Goal: Task Accomplishment & Management: Manage account settings

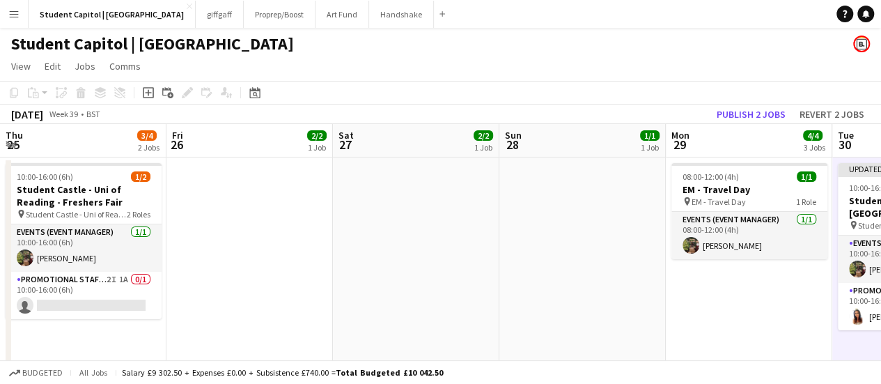
scroll to position [0, 416]
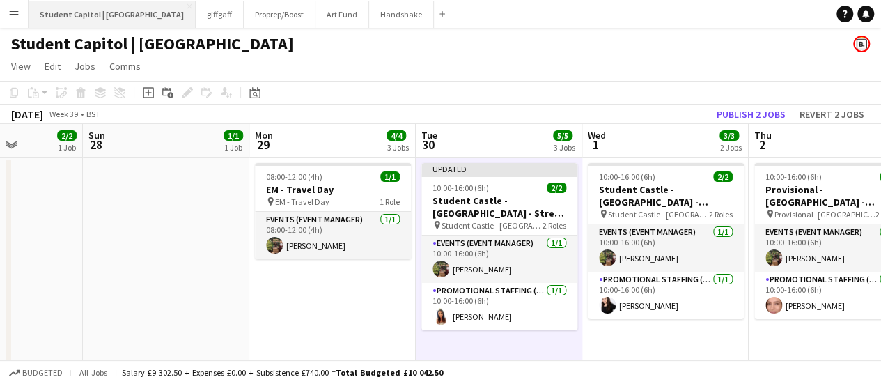
click at [29, 17] on button "Student Capitol | [GEOGRAPHIC_DATA] Close" at bounding box center [112, 14] width 167 height 27
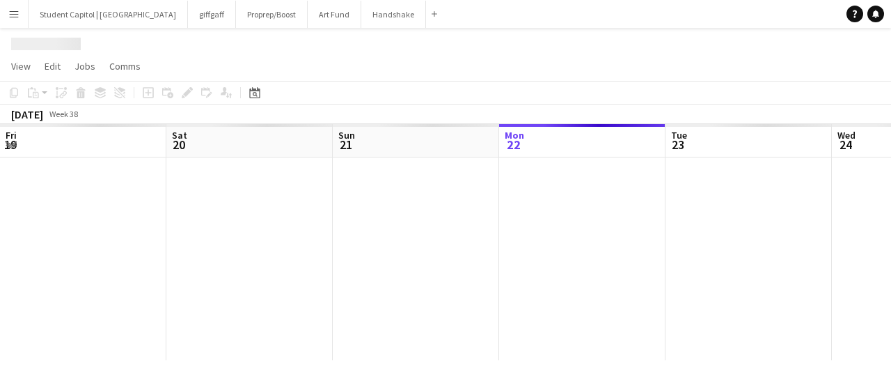
scroll to position [0, 333]
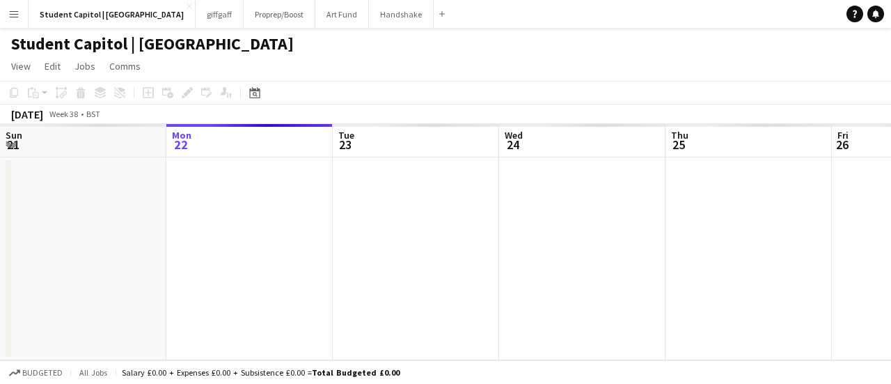
click at [17, 17] on app-icon "Menu" at bounding box center [13, 13] width 11 height 11
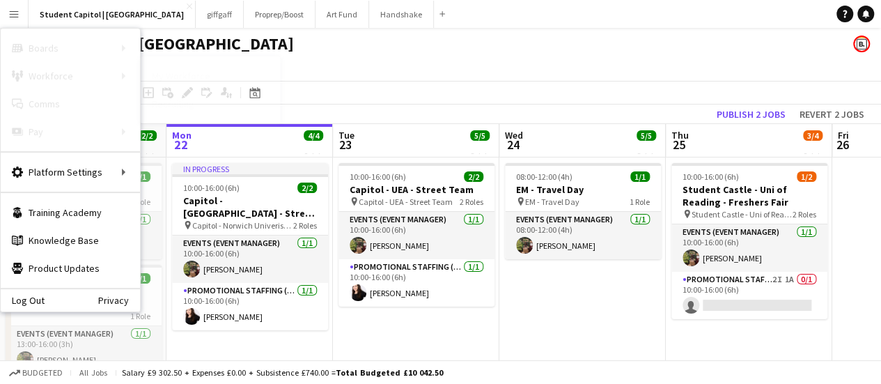
click at [184, 95] on link "Recruiting" at bounding box center [210, 104] width 139 height 28
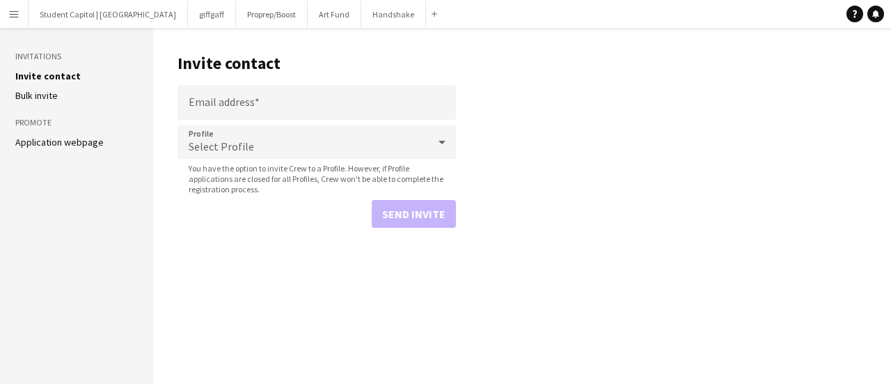
click at [25, 15] on button "Menu" at bounding box center [14, 14] width 28 height 28
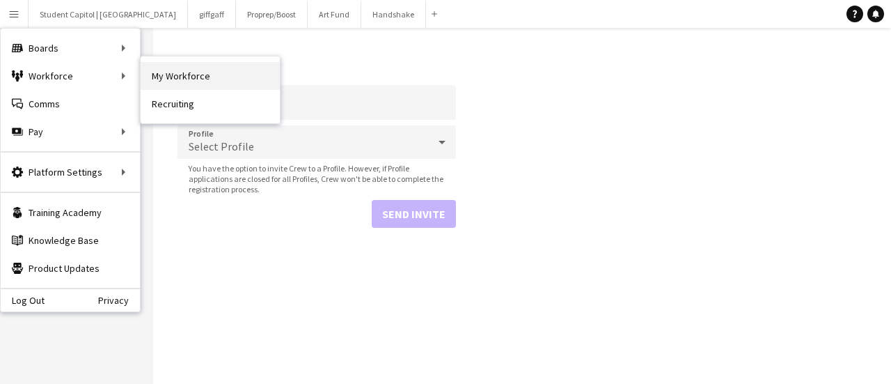
click at [157, 65] on link "My Workforce" at bounding box center [210, 76] width 139 height 28
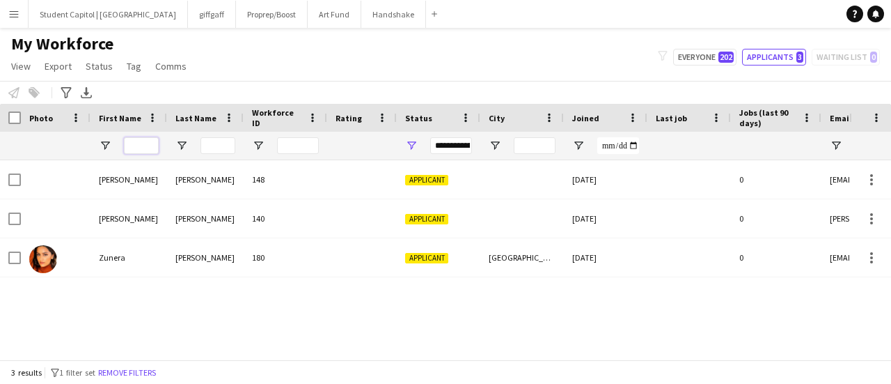
click at [134, 143] on input "First Name Filter Input" at bounding box center [141, 145] width 35 height 17
click at [698, 63] on button "Everyone 202" at bounding box center [704, 57] width 63 height 17
type input "**********"
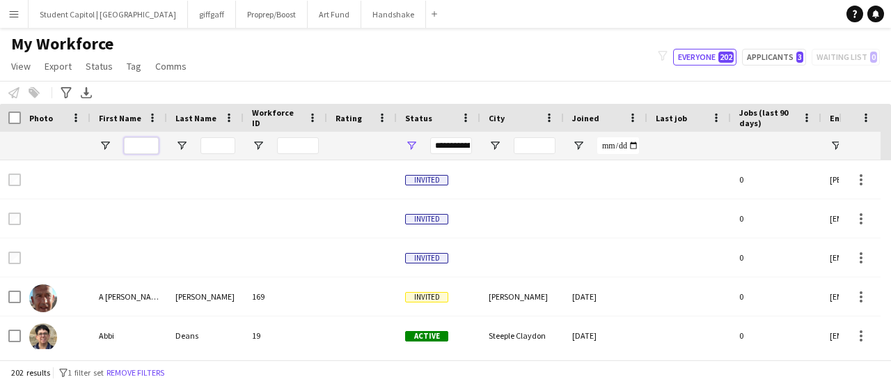
click at [141, 139] on input "First Name Filter Input" at bounding box center [141, 145] width 35 height 17
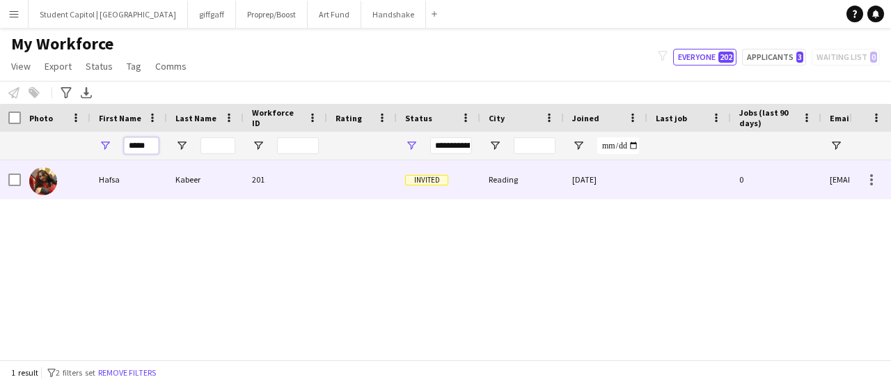
type input "*****"
click at [116, 179] on div "Hafsa" at bounding box center [128, 179] width 77 height 38
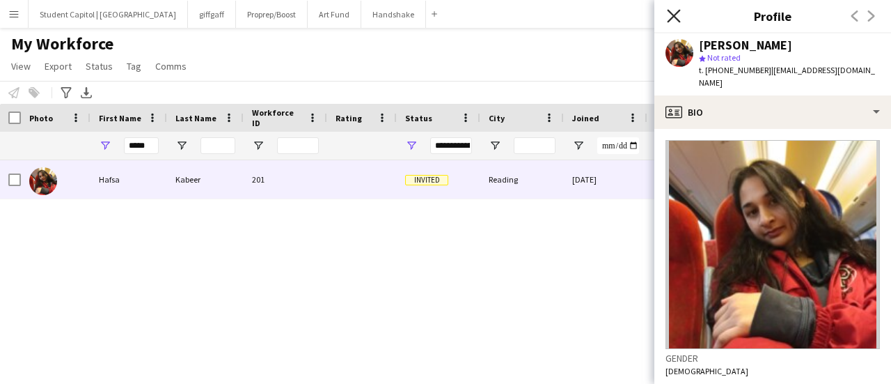
click at [668, 12] on icon "Close pop-in" at bounding box center [673, 15] width 13 height 13
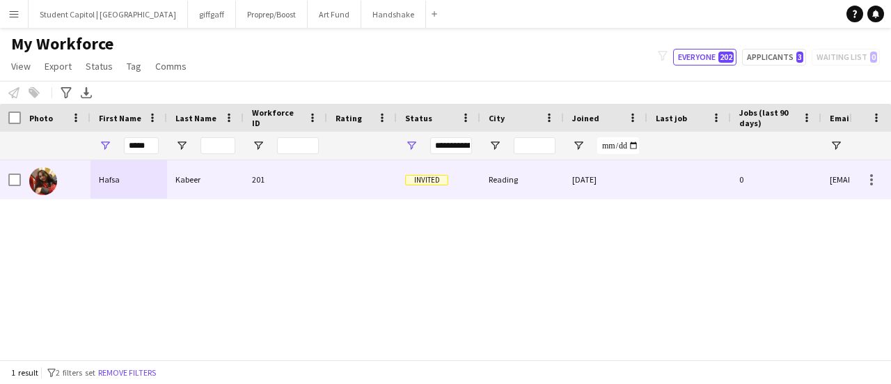
click at [429, 182] on span "Invited" at bounding box center [426, 180] width 43 height 10
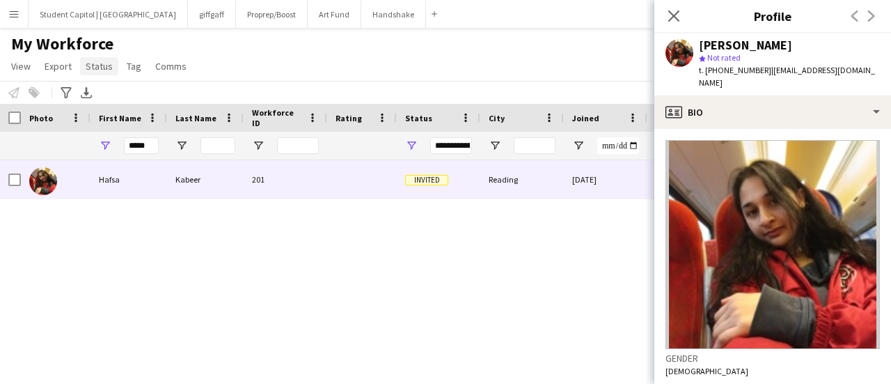
click at [97, 63] on span "Status" at bounding box center [99, 66] width 27 height 13
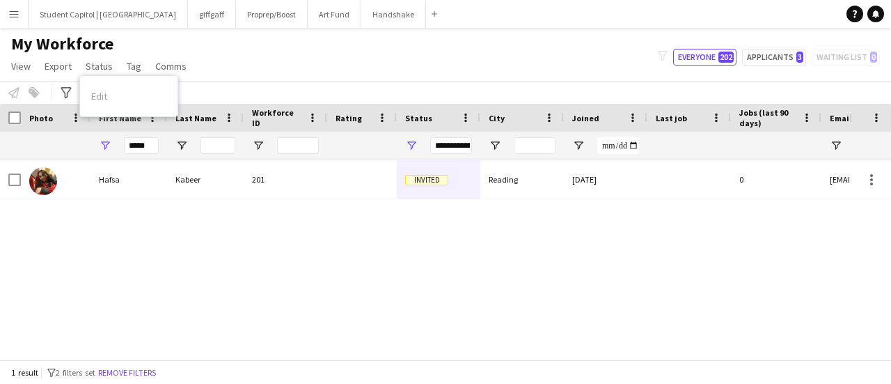
click at [255, 228] on div "[PERSON_NAME] 201 Invited Reading [DATE] 0 [EMAIL_ADDRESS][DOMAIN_NAME]" at bounding box center [424, 254] width 849 height 189
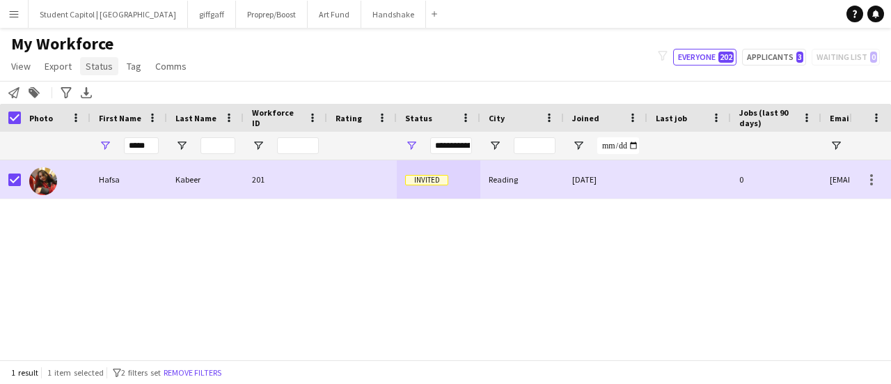
click at [95, 69] on span "Status" at bounding box center [99, 66] width 27 height 13
click at [118, 97] on link "Edit" at bounding box center [128, 95] width 97 height 29
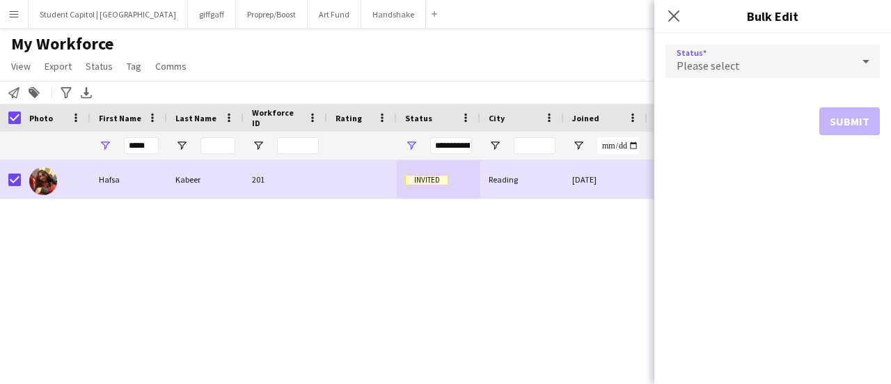
click at [710, 65] on span "Please select" at bounding box center [708, 65] width 63 height 14
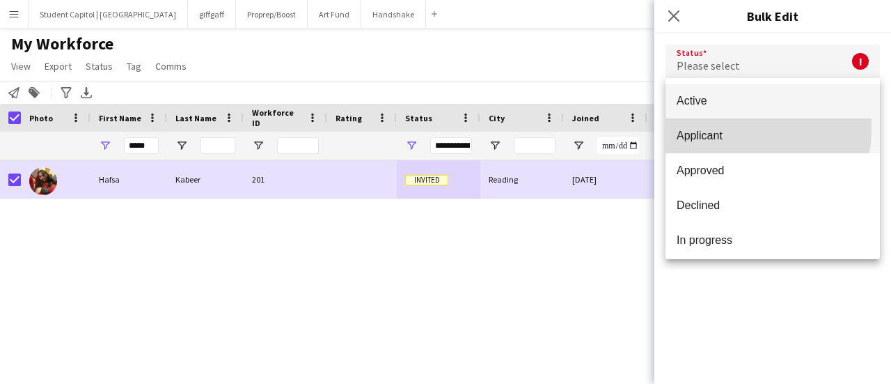
click at [717, 127] on mat-option "Applicant" at bounding box center [773, 135] width 214 height 35
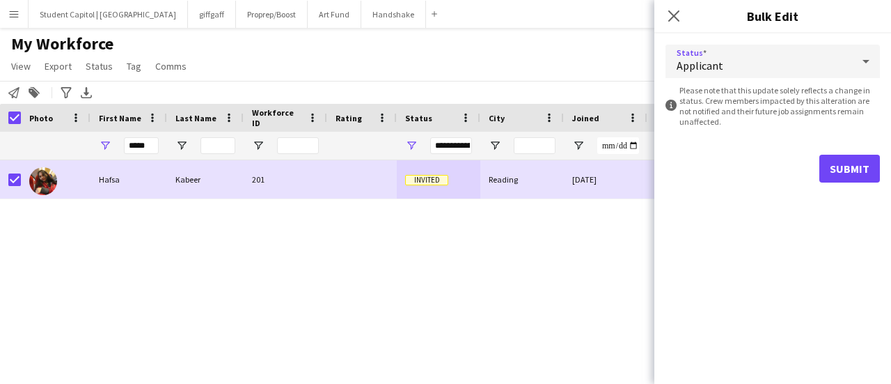
click at [702, 72] on span "Applicant" at bounding box center [700, 65] width 47 height 14
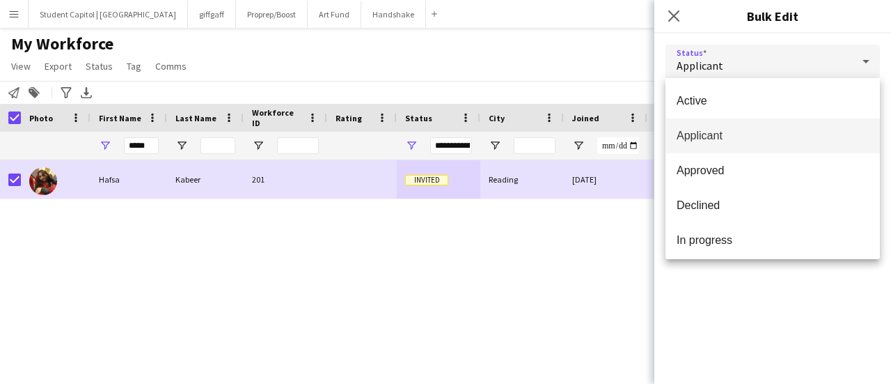
click at [14, 119] on div at bounding box center [445, 192] width 891 height 384
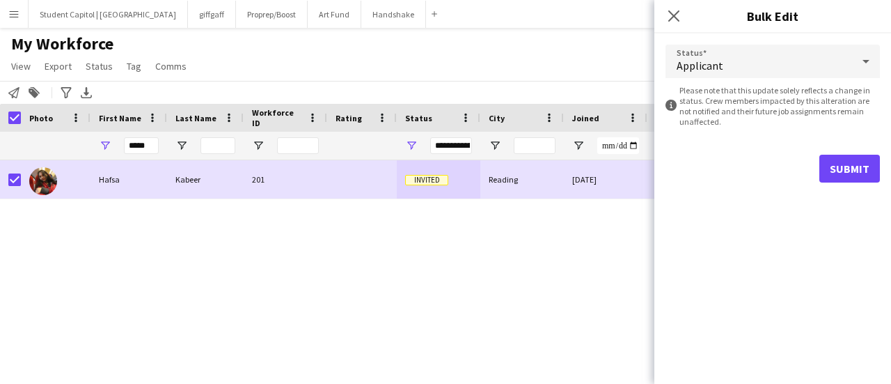
click at [439, 255] on div "[PERSON_NAME] 201 Invited Reading [DATE] 0 [EMAIL_ADDRESS][DOMAIN_NAME]" at bounding box center [424, 254] width 849 height 189
click at [141, 143] on input "*****" at bounding box center [141, 145] width 35 height 17
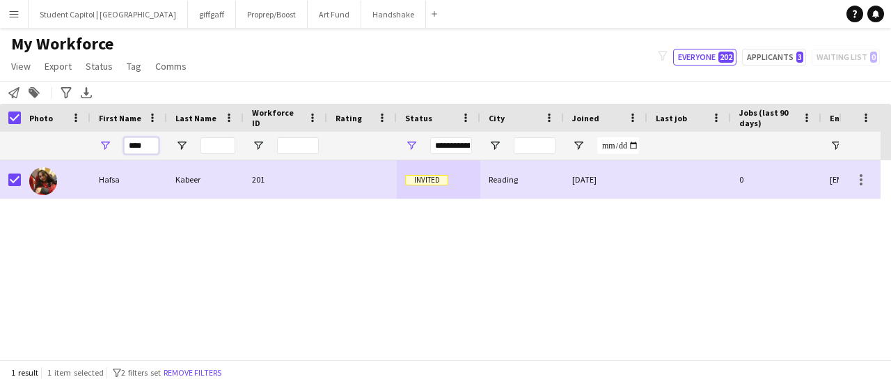
type input "*****"
click at [67, 69] on span "Export" at bounding box center [58, 66] width 27 height 13
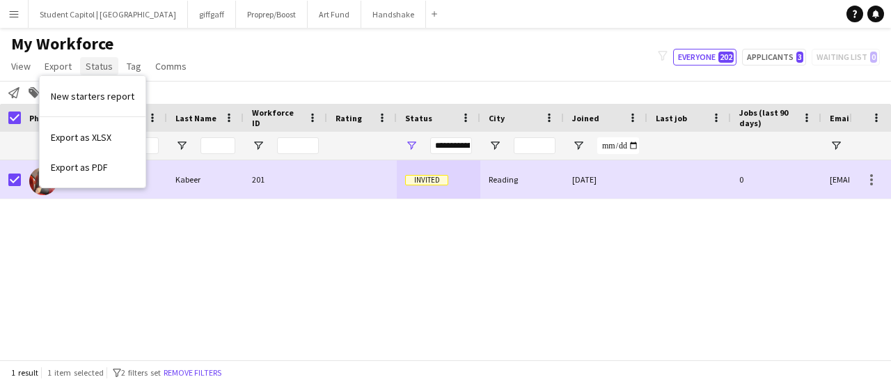
click at [93, 68] on span "Status" at bounding box center [99, 66] width 27 height 13
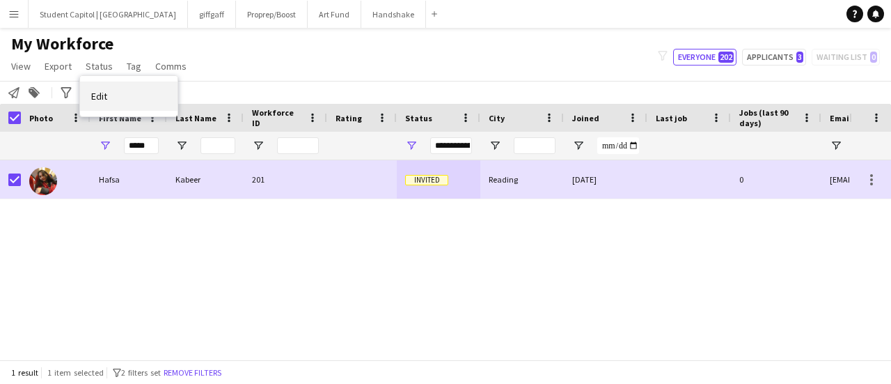
click at [116, 87] on link "Edit" at bounding box center [128, 95] width 97 height 29
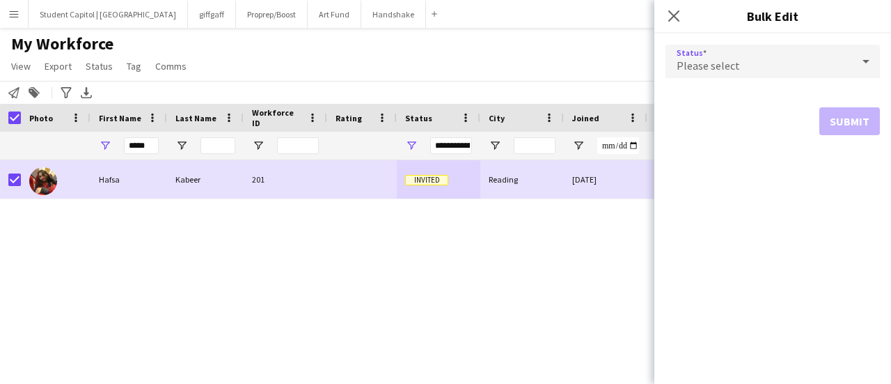
click at [699, 52] on div "Please select" at bounding box center [759, 61] width 187 height 33
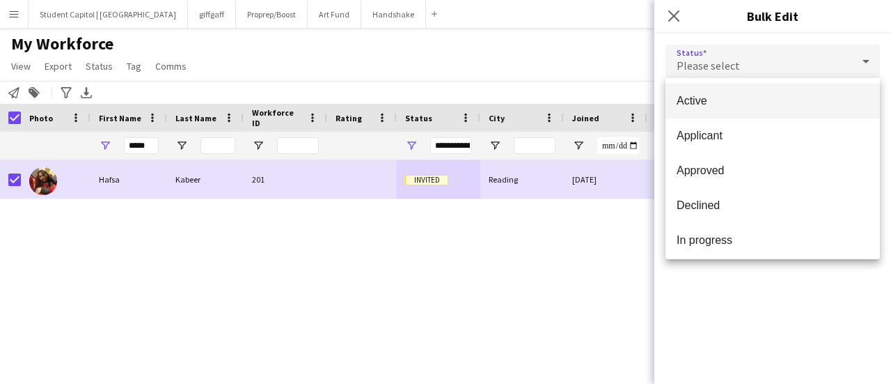
click at [709, 108] on mat-option "Active" at bounding box center [773, 101] width 214 height 35
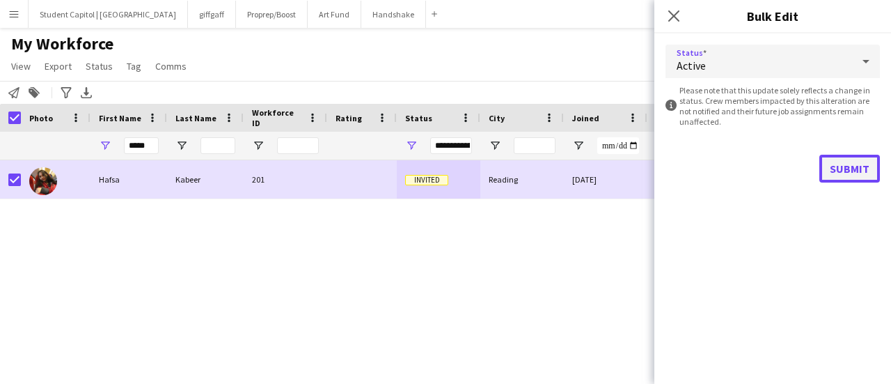
click at [848, 177] on button "Submit" at bounding box center [849, 169] width 61 height 28
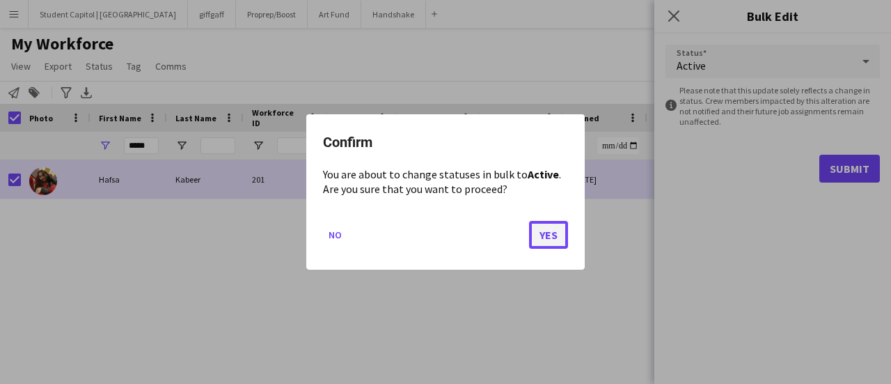
click at [539, 235] on button "Yes" at bounding box center [548, 235] width 39 height 28
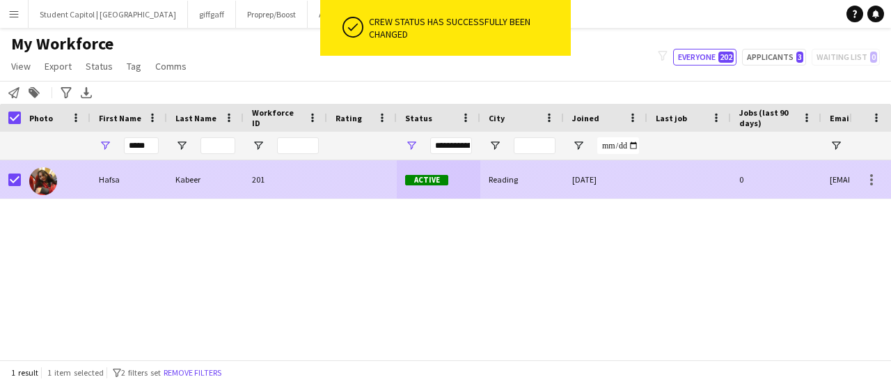
click at [37, 184] on img at bounding box center [43, 181] width 28 height 28
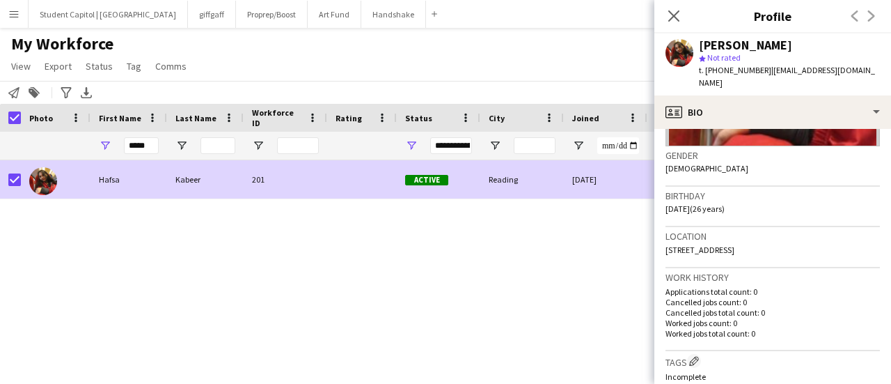
scroll to position [202, 0]
click at [503, 304] on div "[PERSON_NAME] 201 Active Reading [DATE] 0 [EMAIL_ADDRESS][DOMAIN_NAME]" at bounding box center [424, 254] width 849 height 189
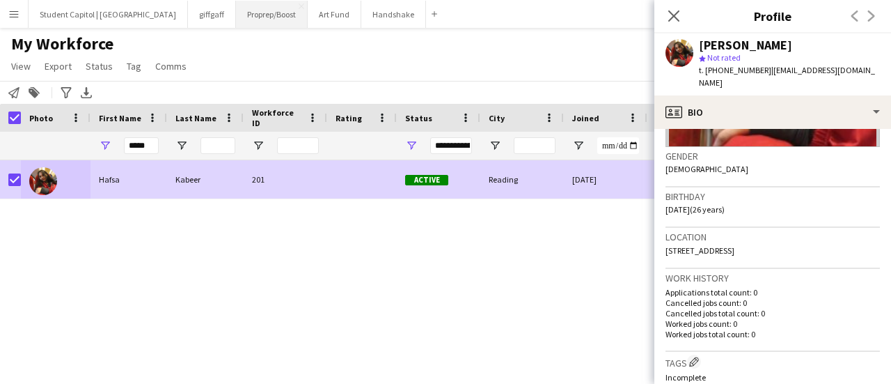
click at [236, 16] on button "Proprep/Boost Close" at bounding box center [272, 14] width 72 height 27
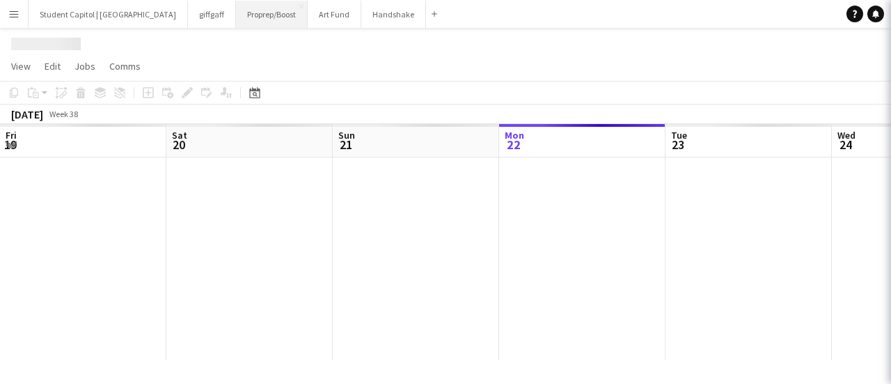
scroll to position [0, 333]
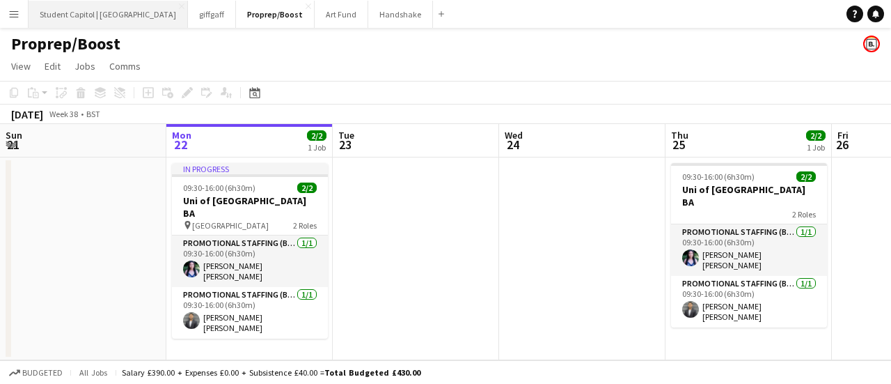
click at [113, 10] on button "Student Capitol | [GEOGRAPHIC_DATA] Close" at bounding box center [108, 14] width 159 height 27
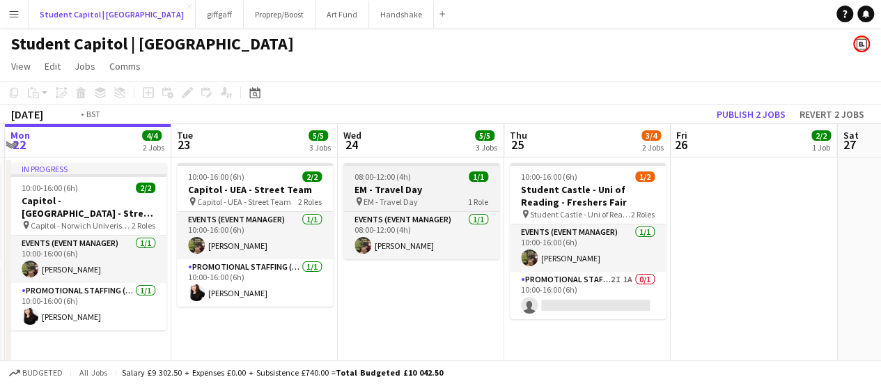
scroll to position [0, 503]
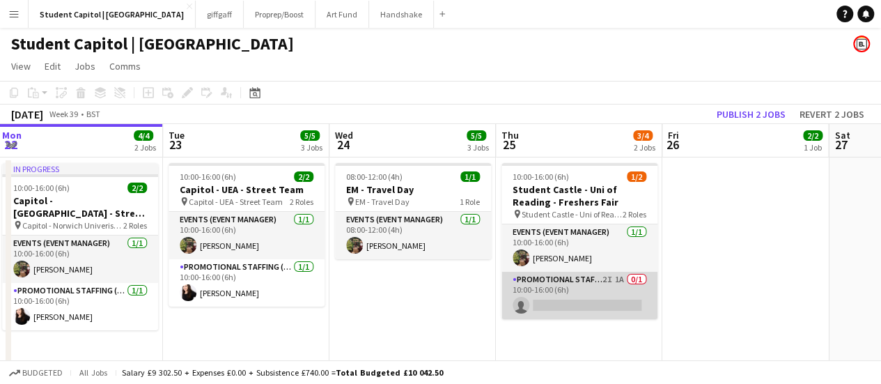
click at [572, 299] on app-card-role "Promotional Staffing (Brand Ambassadors) 2I 1A 0/1 10:00-16:00 (6h) single-neut…" at bounding box center [579, 294] width 156 height 47
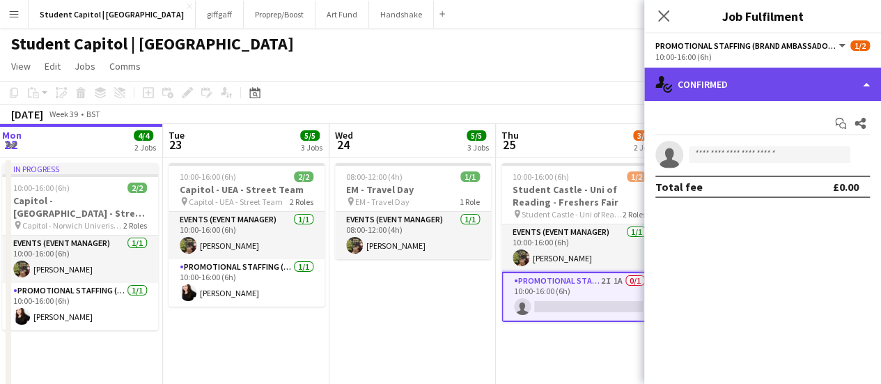
click at [700, 95] on div "single-neutral-actions-check-2 Confirmed" at bounding box center [762, 84] width 237 height 33
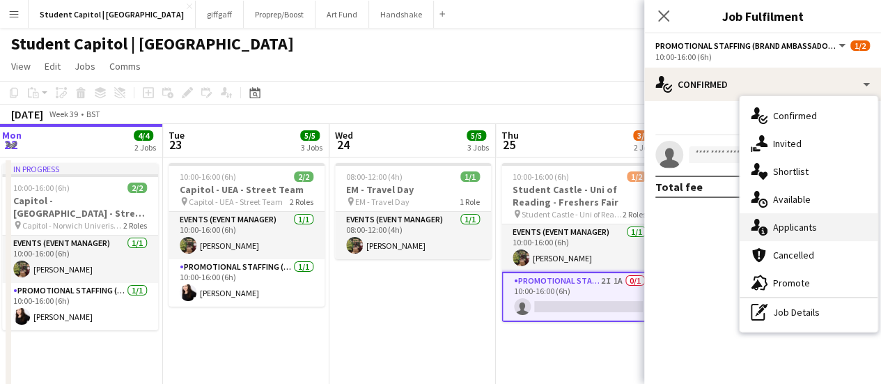
click at [791, 216] on div "single-neutral-actions-information Applicants" at bounding box center [808, 227] width 138 height 28
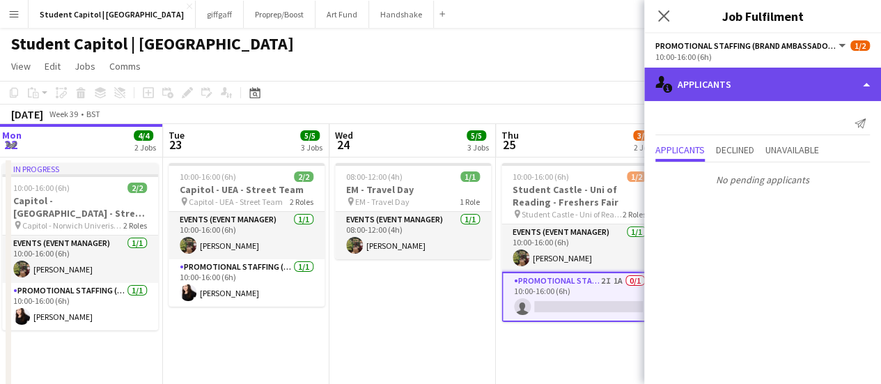
click at [703, 88] on div "single-neutral-actions-information Applicants" at bounding box center [762, 84] width 237 height 33
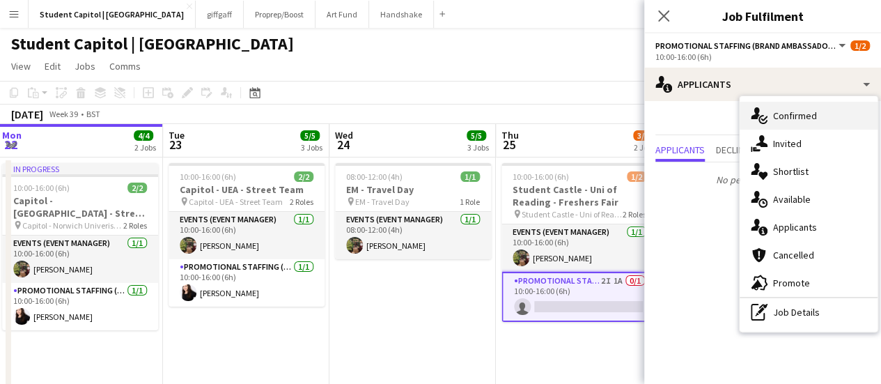
click at [775, 115] on span "Confirmed" at bounding box center [795, 115] width 44 height 13
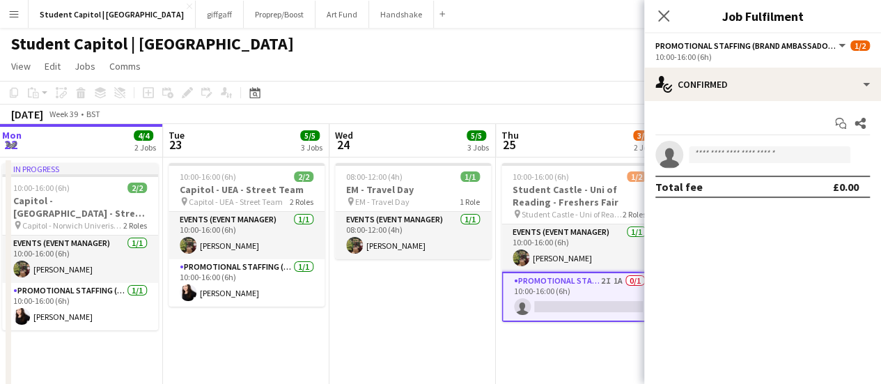
click at [739, 144] on app-invite-slot "single-neutral-actions" at bounding box center [762, 155] width 237 height 28
click at [734, 150] on input at bounding box center [769, 154] width 162 height 17
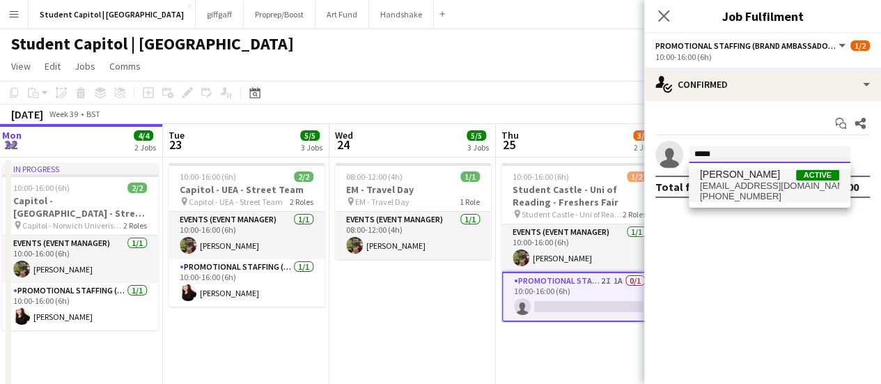
type input "*****"
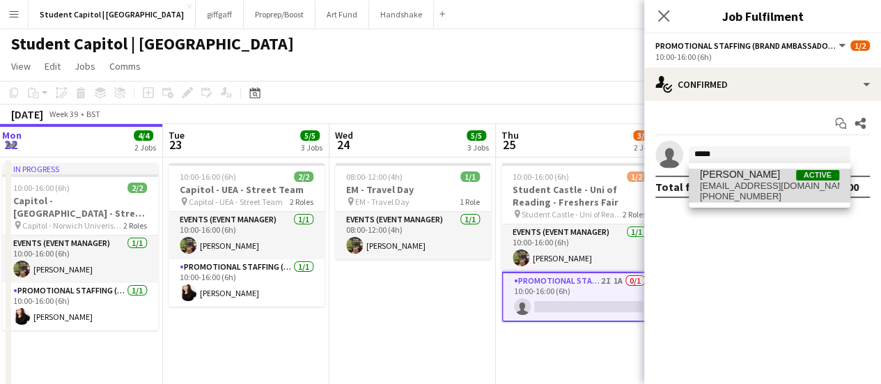
click at [742, 173] on span "[PERSON_NAME]" at bounding box center [740, 174] width 80 height 12
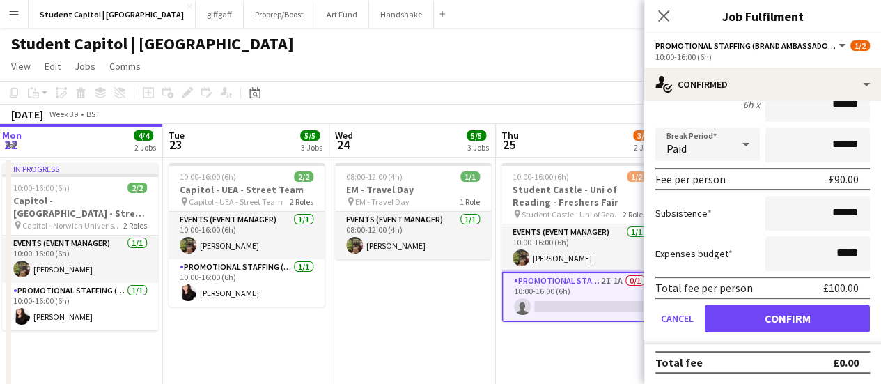
scroll to position [139, 0]
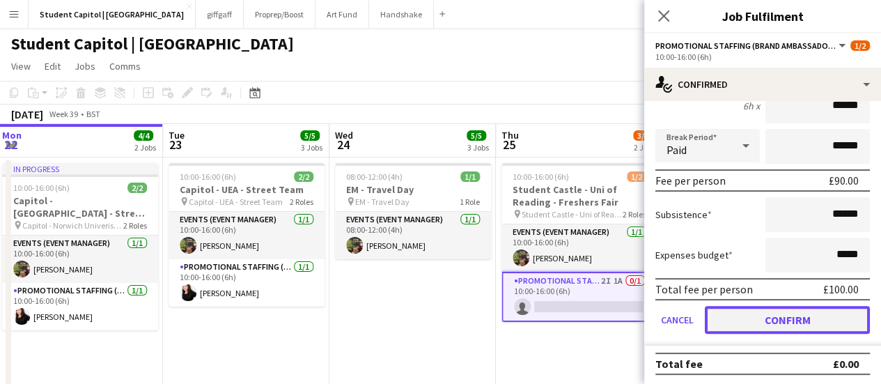
click at [753, 329] on button "Confirm" at bounding box center [786, 320] width 165 height 28
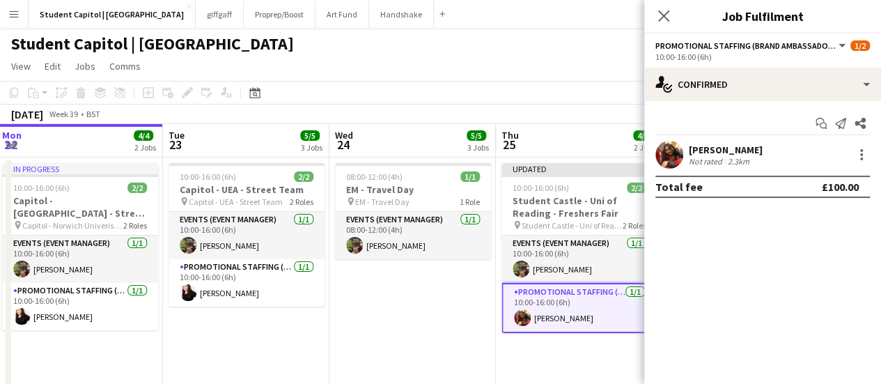
scroll to position [0, 0]
click at [498, 351] on app-date-cell "Updated 10:00-16:00 (6h) 2/2 Student Castle - Uni of Reading - Freshers Fair pi…" at bounding box center [579, 280] width 166 height 246
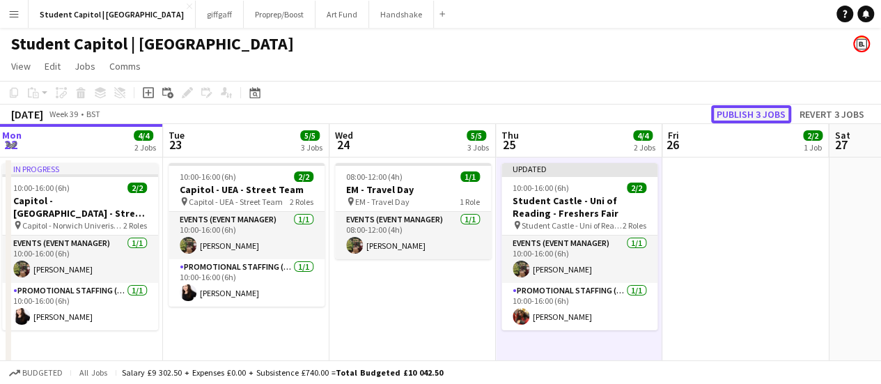
click at [725, 120] on button "Publish 3 jobs" at bounding box center [751, 114] width 80 height 18
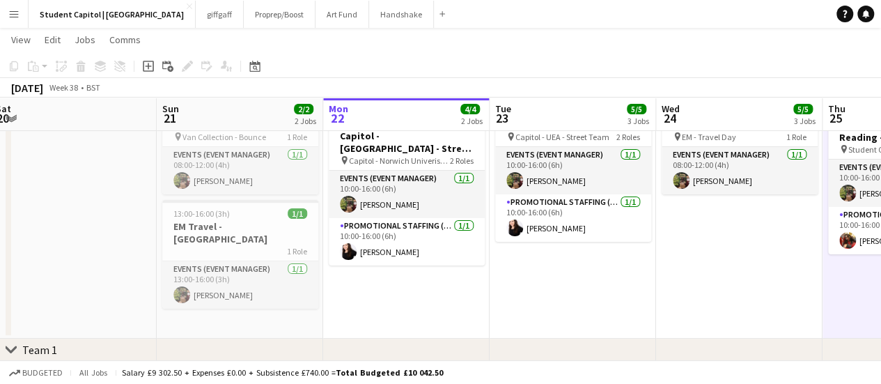
scroll to position [64, 0]
click at [368, 289] on app-date-cell "In progress 10:00-16:00 (6h) 2/2 Capitol - [GEOGRAPHIC_DATA] - Street Team pin …" at bounding box center [406, 215] width 166 height 246
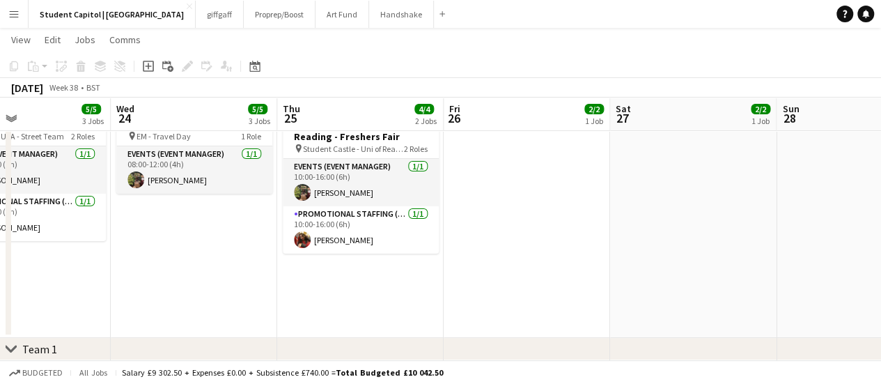
scroll to position [0, 578]
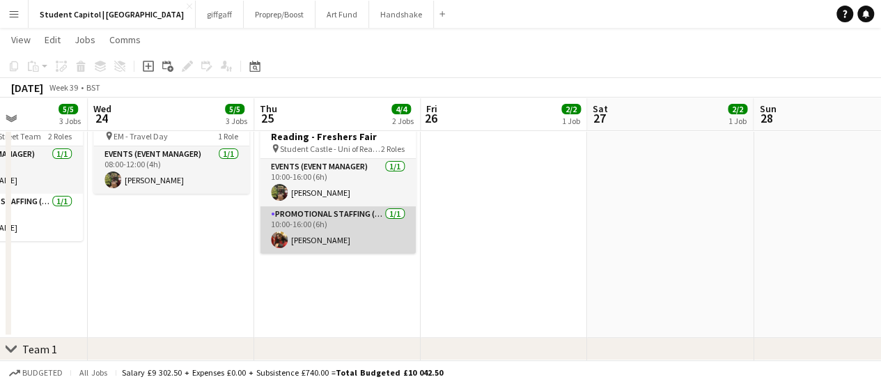
click at [291, 215] on app-card-role "Promotional Staffing (Brand Ambassadors) [DATE] 10:00-16:00 (6h) [PERSON_NAME]" at bounding box center [338, 229] width 156 height 47
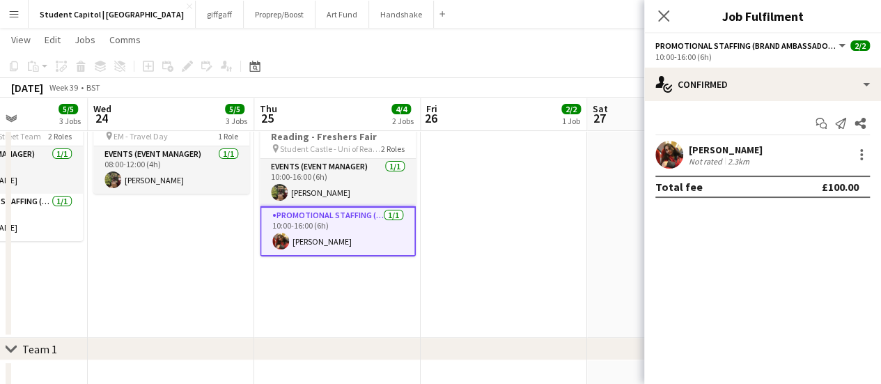
click at [660, 152] on app-user-avatar at bounding box center [669, 155] width 28 height 28
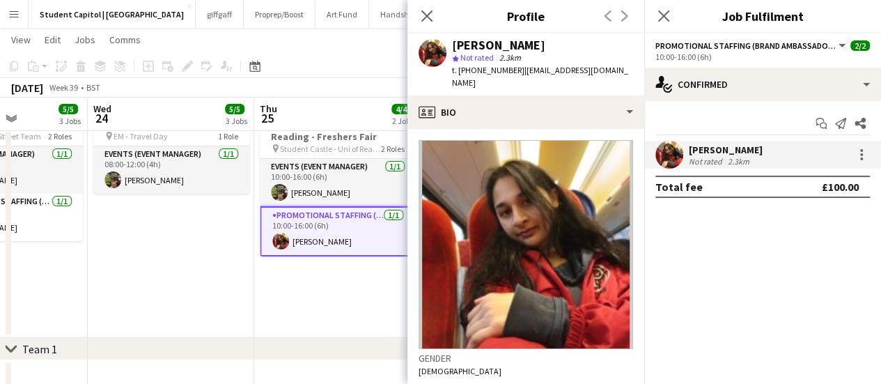
drag, startPoint x: 621, startPoint y: 72, endPoint x: 515, endPoint y: 77, distance: 105.9
click at [515, 77] on div "[PERSON_NAME] star Not rated 2.3km t. [PHONE_NUMBER] | [EMAIL_ADDRESS][DOMAIN_N…" at bounding box center [525, 64] width 237 height 62
drag, startPoint x: 510, startPoint y: 71, endPoint x: 471, endPoint y: 70, distance: 39.0
click at [471, 70] on span "t. [PHONE_NUMBER]" at bounding box center [488, 70] width 72 height 10
copy span "7403533247"
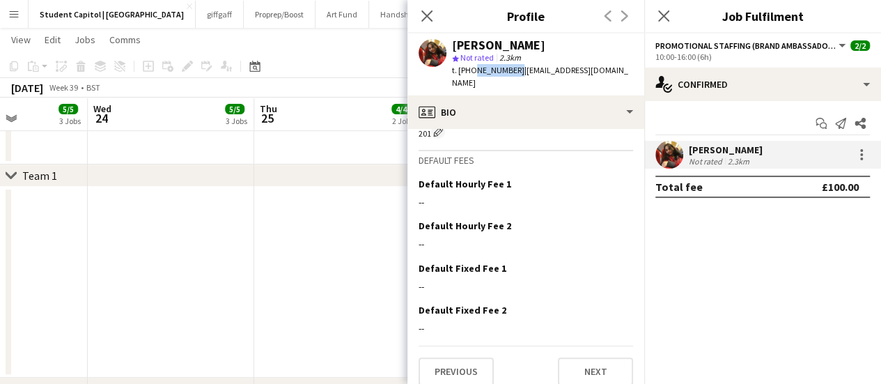
scroll to position [552, 0]
click at [342, 283] on app-date-cell at bounding box center [337, 282] width 166 height 191
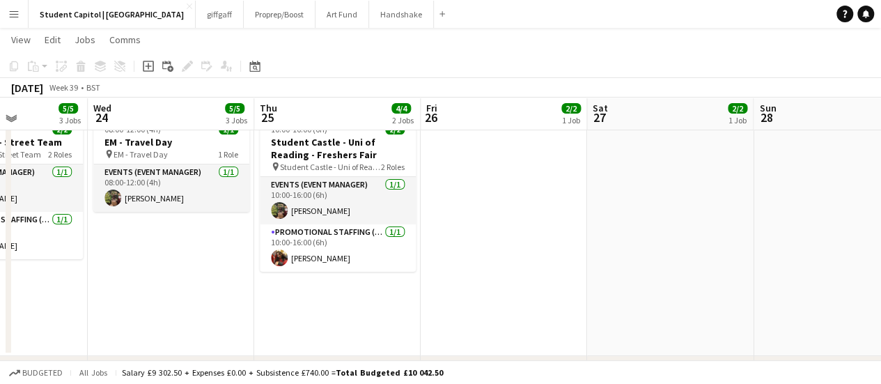
scroll to position [45, 0]
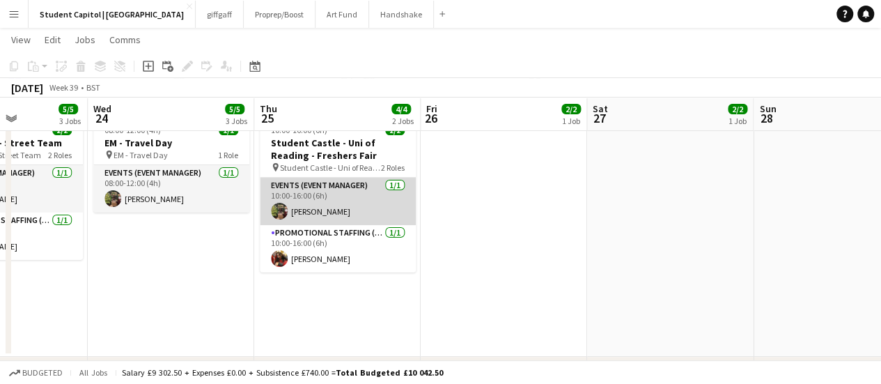
click at [331, 197] on app-card-role "Events (Event Manager) [DATE] 10:00-16:00 (6h) [PERSON_NAME]" at bounding box center [338, 201] width 156 height 47
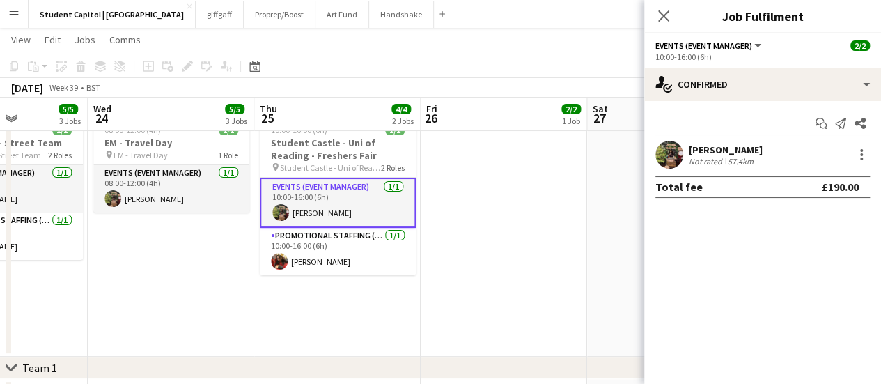
click at [674, 156] on app-user-avatar at bounding box center [669, 155] width 28 height 28
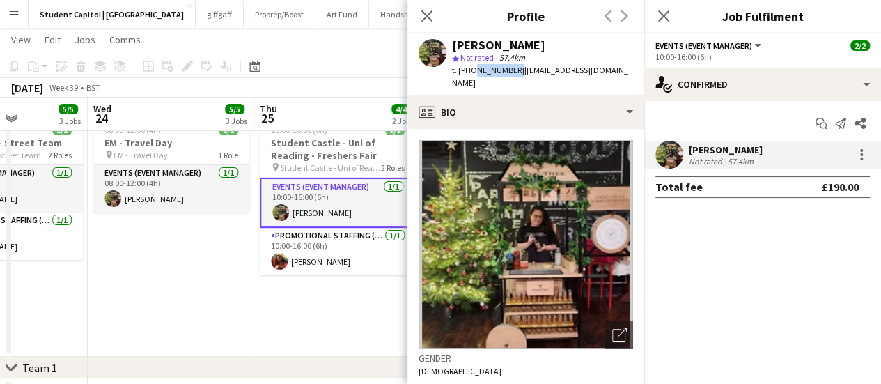
drag, startPoint x: 511, startPoint y: 69, endPoint x: 471, endPoint y: 76, distance: 41.0
click at [471, 76] on div "t. [PHONE_NUMBER] | [EMAIL_ADDRESS][DOMAIN_NAME]" at bounding box center [542, 76] width 181 height 25
copy span "7859007235"
click at [190, 237] on app-date-cell "08:00-12:00 (4h) 1/1 EM - Travel Day pin EM - Travel Day 1 Role Events (Event M…" at bounding box center [171, 234] width 166 height 246
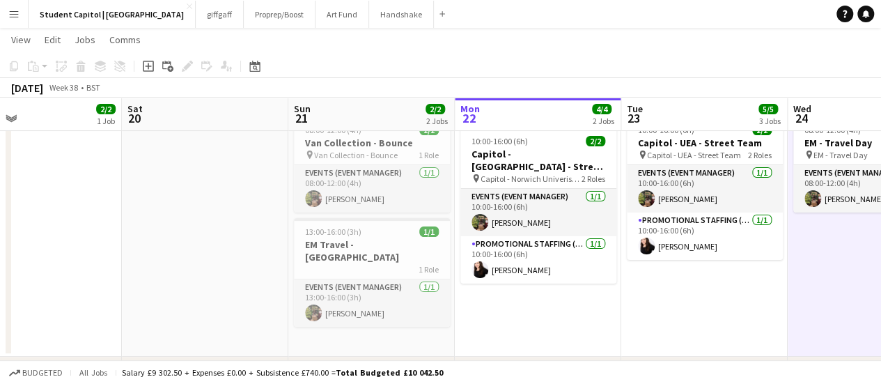
scroll to position [0, 380]
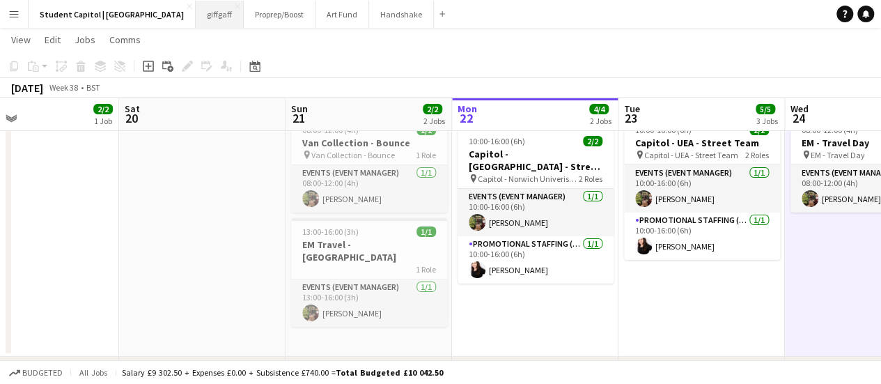
click at [196, 17] on button "giffgaff Close" at bounding box center [220, 14] width 48 height 27
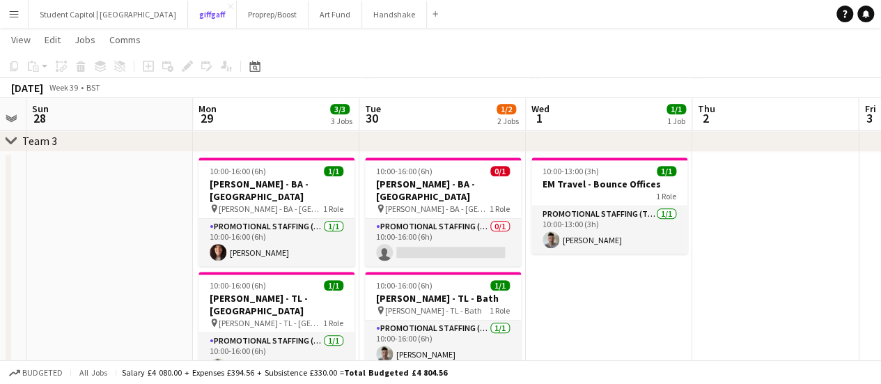
scroll to position [609, 0]
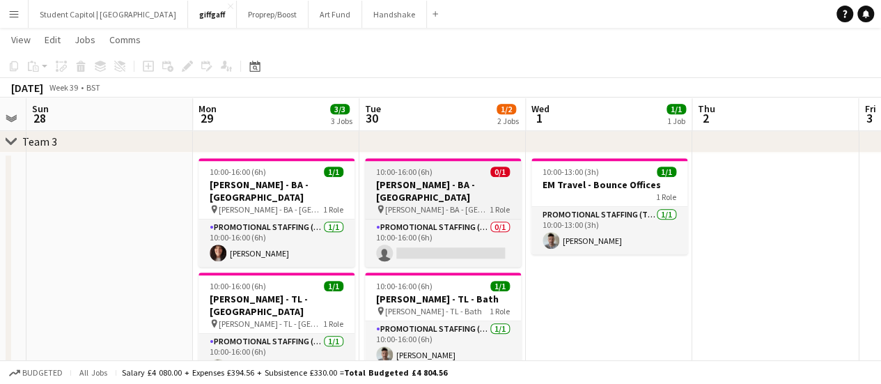
click at [425, 204] on span "[PERSON_NAME] - BA - [GEOGRAPHIC_DATA]" at bounding box center [437, 209] width 104 height 10
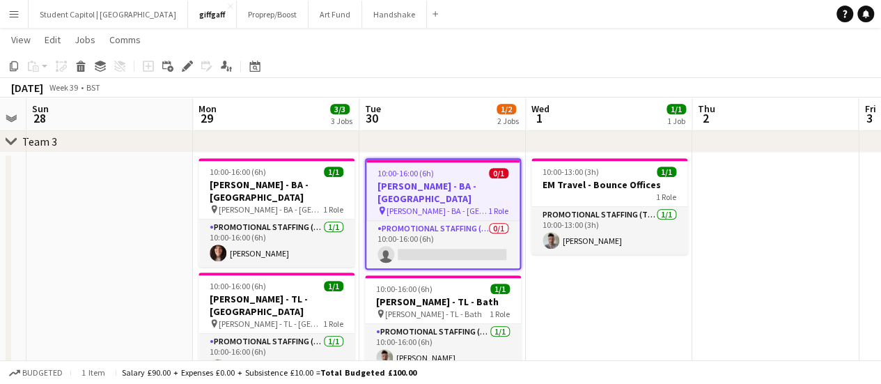
click at [425, 205] on span "[PERSON_NAME] - BA - [GEOGRAPHIC_DATA]" at bounding box center [437, 210] width 102 height 10
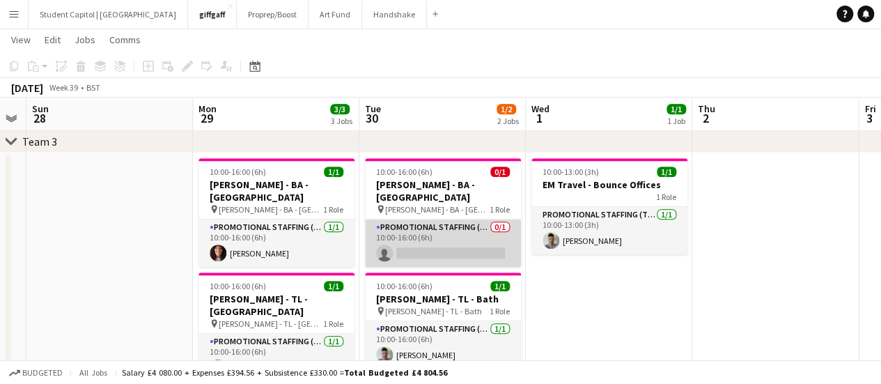
click at [430, 228] on app-card-role "Promotional Staffing (Brand Ambassadors) 0/1 10:00-16:00 (6h) single-neutral-ac…" at bounding box center [443, 242] width 156 height 47
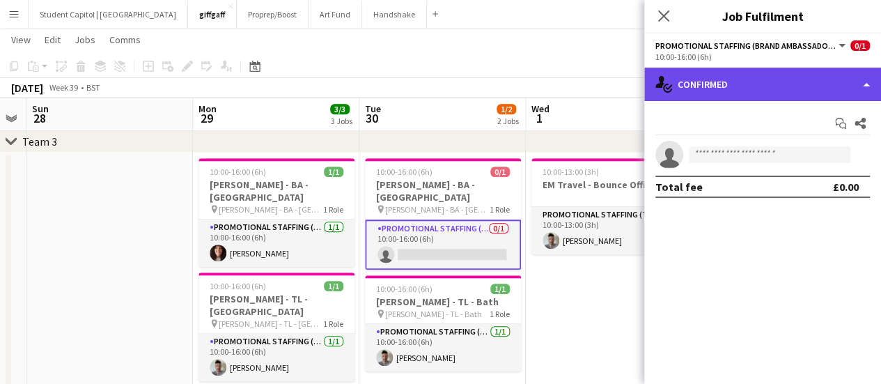
click at [728, 90] on div "single-neutral-actions-check-2 Confirmed" at bounding box center [762, 84] width 237 height 33
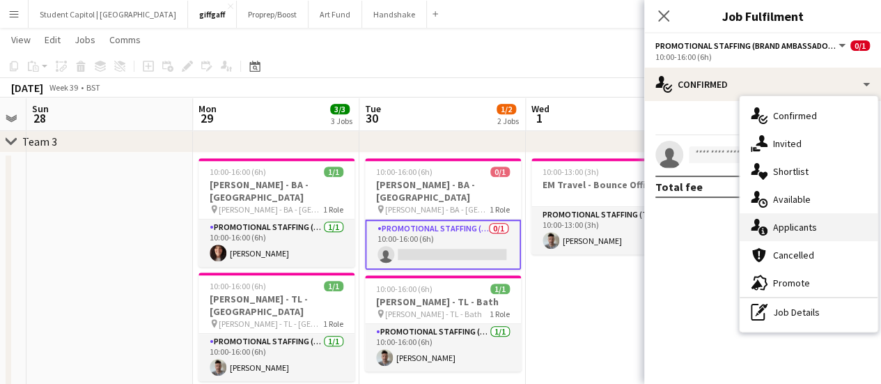
click at [785, 224] on span "Applicants" at bounding box center [795, 227] width 44 height 13
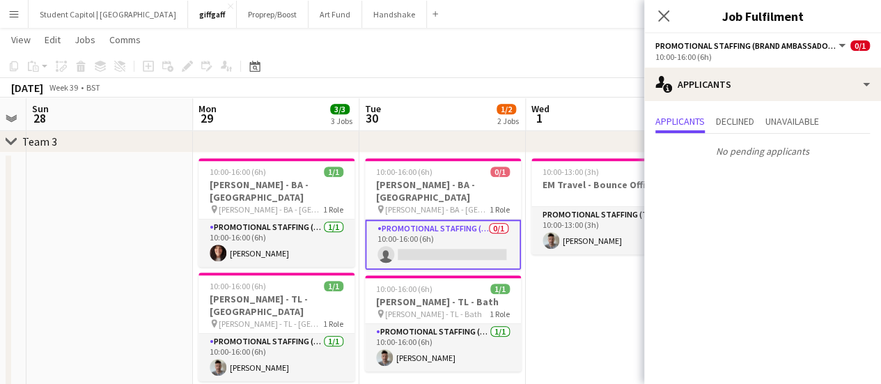
click at [601, 289] on app-date-cell "10:00-13:00 (3h) 1/1 EM Travel - Bounce Offices 1 Role Promotional Staffing (Te…" at bounding box center [609, 292] width 166 height 281
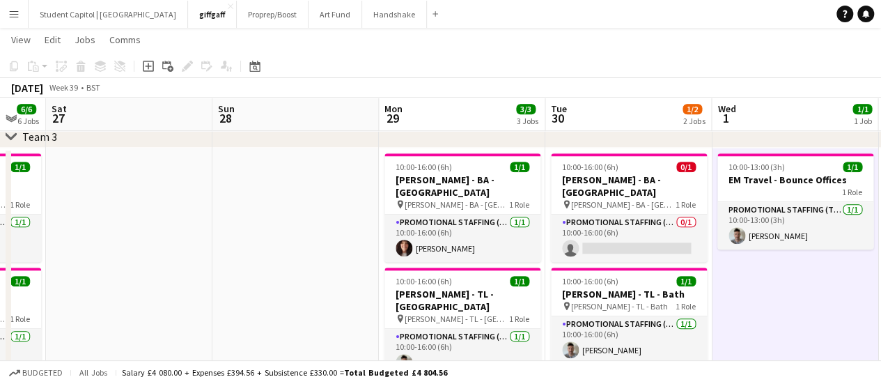
scroll to position [0, 620]
click at [15, 7] on button "Menu" at bounding box center [14, 14] width 28 height 28
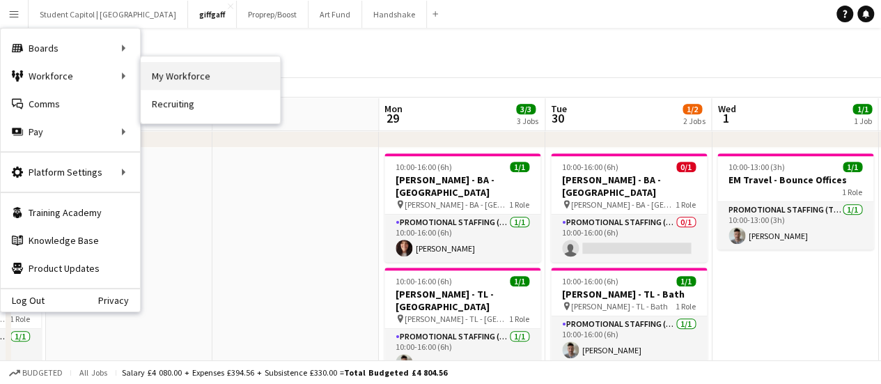
click at [161, 71] on link "My Workforce" at bounding box center [210, 76] width 139 height 28
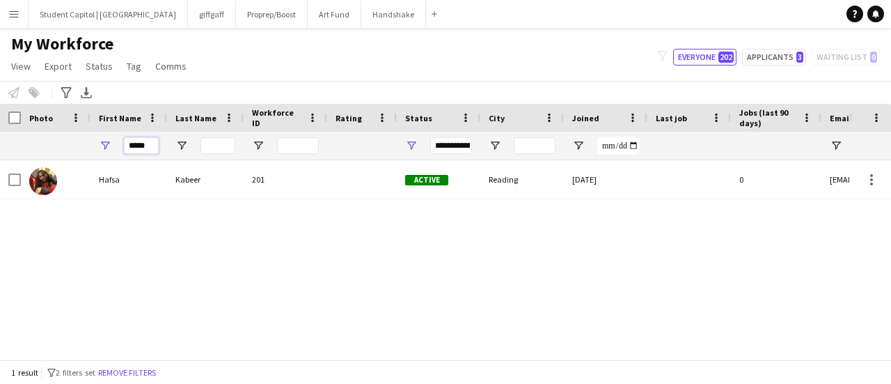
click at [147, 144] on input "*****" at bounding box center [141, 145] width 35 height 17
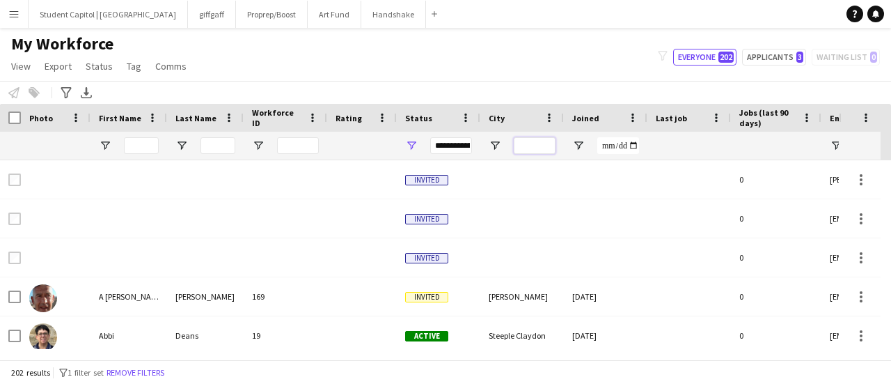
click at [528, 143] on input "City Filter Input" at bounding box center [535, 145] width 42 height 17
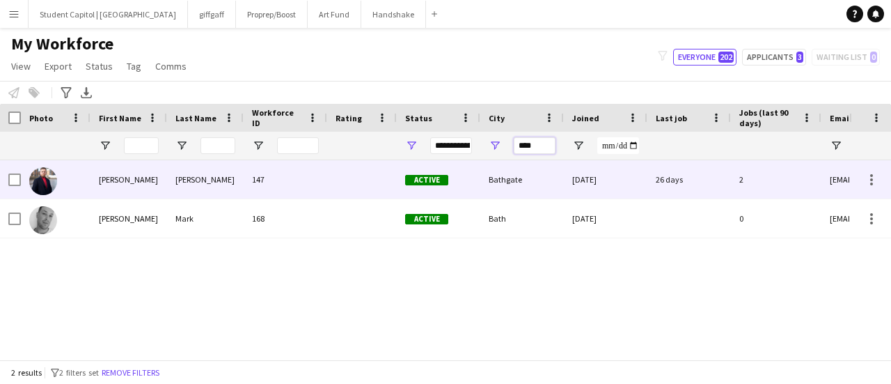
type input "****"
click at [43, 180] on img at bounding box center [43, 181] width 28 height 28
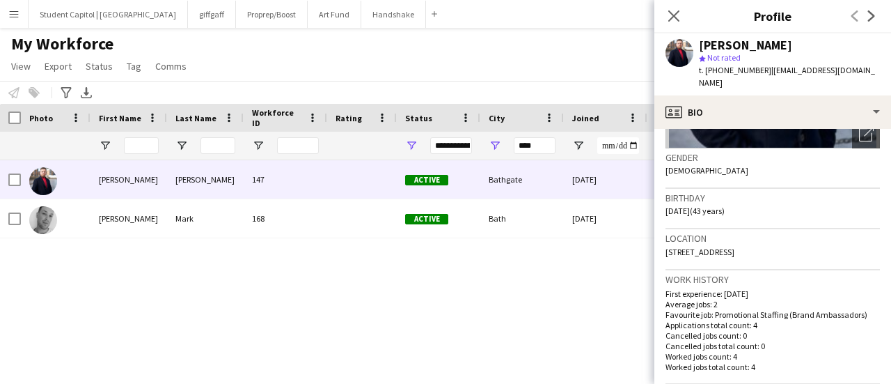
scroll to position [201, 0]
drag, startPoint x: 762, startPoint y: 236, endPoint x: 805, endPoint y: 236, distance: 42.5
click at [805, 236] on div "Location [STREET_ADDRESS]" at bounding box center [773, 248] width 214 height 40
copy span "EH47 7AN"
click at [533, 292] on div "[PERSON_NAME] 147 Active Bathgate [DATE] 26 days 2 [EMAIL_ADDRESS][DOMAIN_NAME]…" at bounding box center [424, 254] width 849 height 189
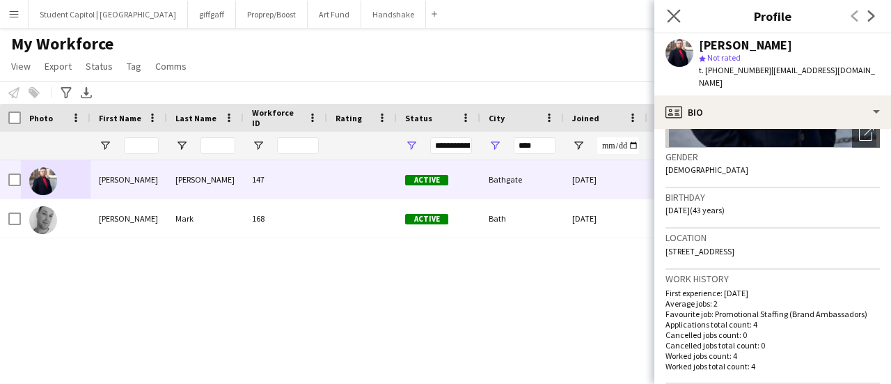
click at [665, 18] on app-icon "Close pop-in" at bounding box center [674, 16] width 20 height 20
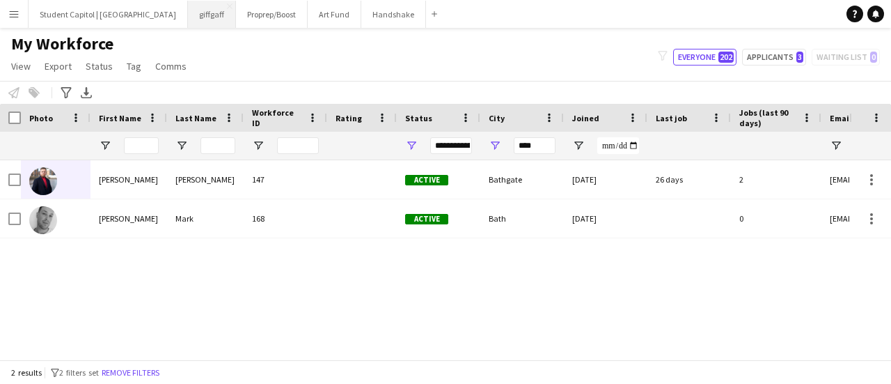
click at [189, 7] on button "giffgaff Close" at bounding box center [212, 14] width 48 height 27
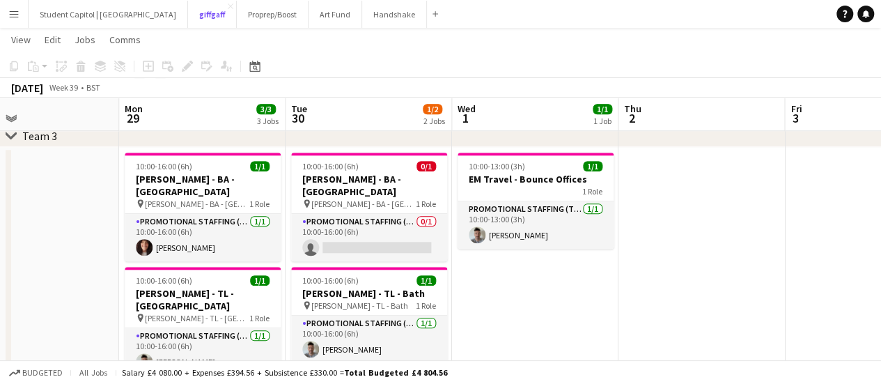
scroll to position [615, 0]
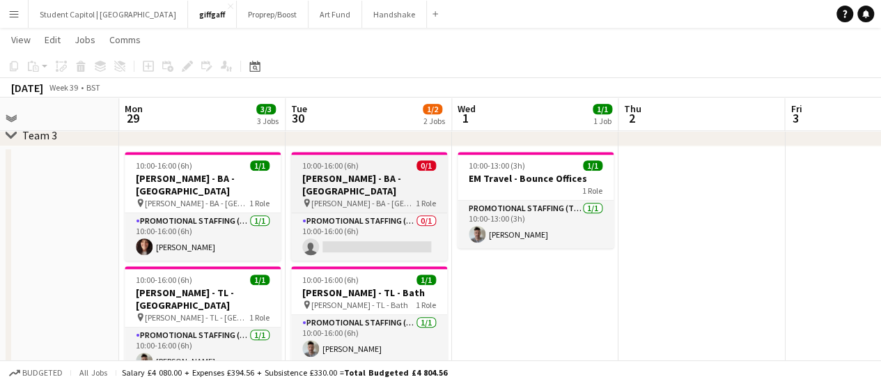
click at [377, 197] on div "pin [PERSON_NAME] - BA - Bath 1 Role" at bounding box center [369, 202] width 156 height 11
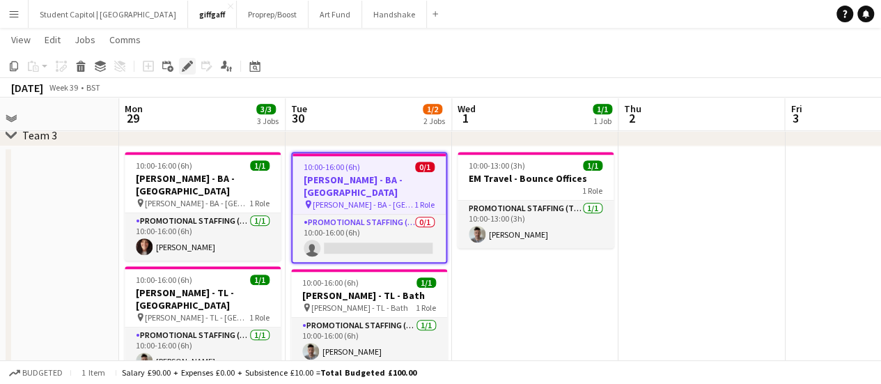
click at [188, 66] on icon at bounding box center [187, 67] width 8 height 8
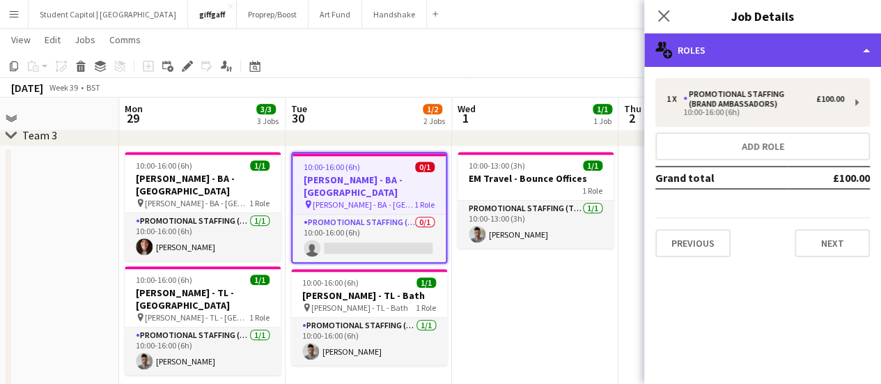
click at [788, 51] on div "multiple-users-add Roles" at bounding box center [762, 49] width 237 height 33
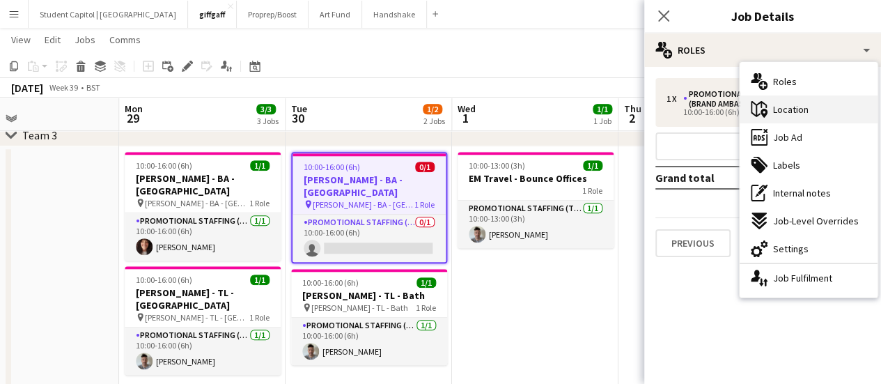
click at [819, 116] on div "maps-pin-1 Location" at bounding box center [808, 109] width 138 height 28
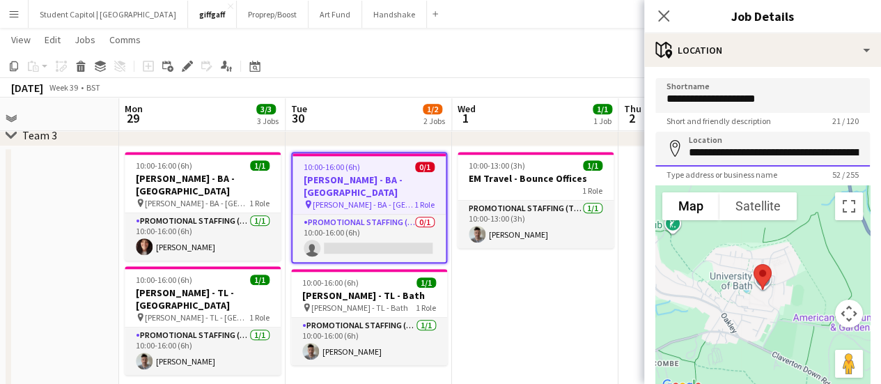
click at [775, 150] on input "**********" at bounding box center [762, 149] width 214 height 35
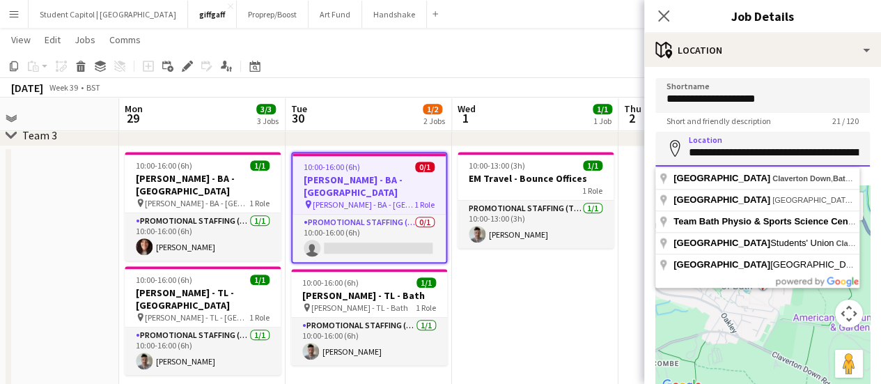
click at [775, 150] on input "**********" at bounding box center [762, 149] width 214 height 35
click at [15, 17] on app-icon "Menu" at bounding box center [13, 13] width 11 height 11
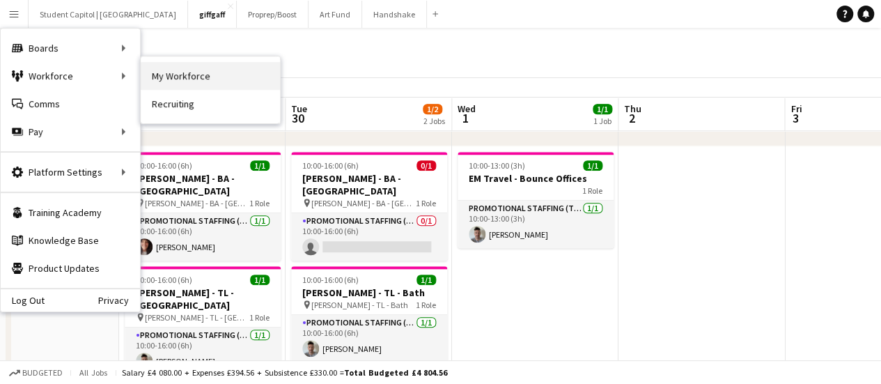
click at [149, 74] on link "My Workforce" at bounding box center [210, 76] width 139 height 28
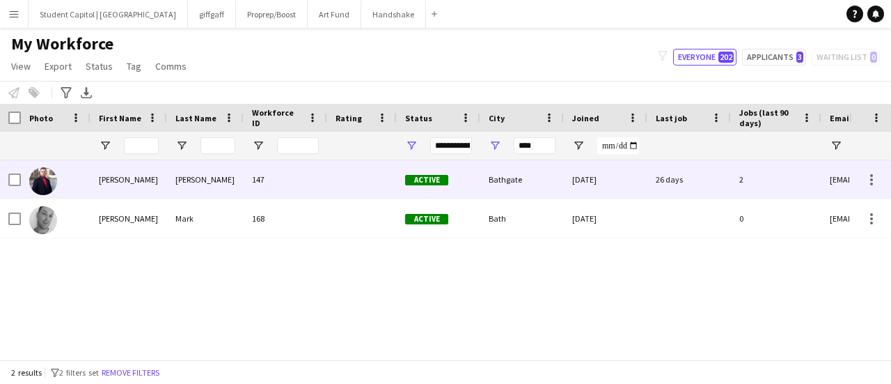
click at [224, 166] on div "[PERSON_NAME]" at bounding box center [205, 179] width 77 height 38
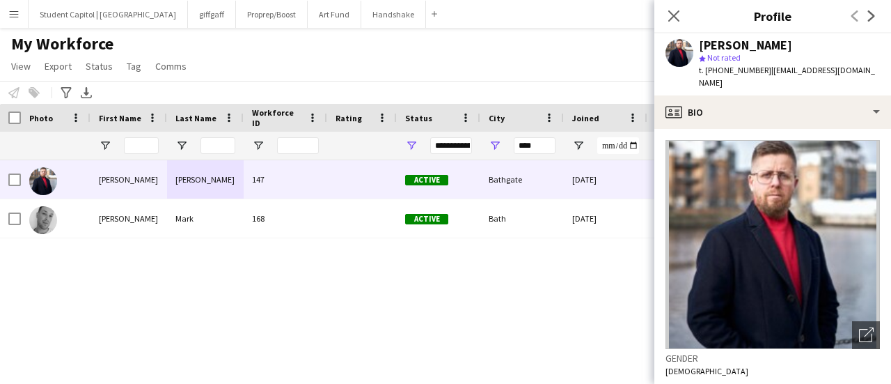
click at [565, 301] on div "[PERSON_NAME] 147 Active Bathgate [DATE] 26 days 2 [EMAIL_ADDRESS][DOMAIN_NAME]…" at bounding box center [424, 254] width 849 height 189
click at [522, 153] on input "****" at bounding box center [535, 145] width 42 height 17
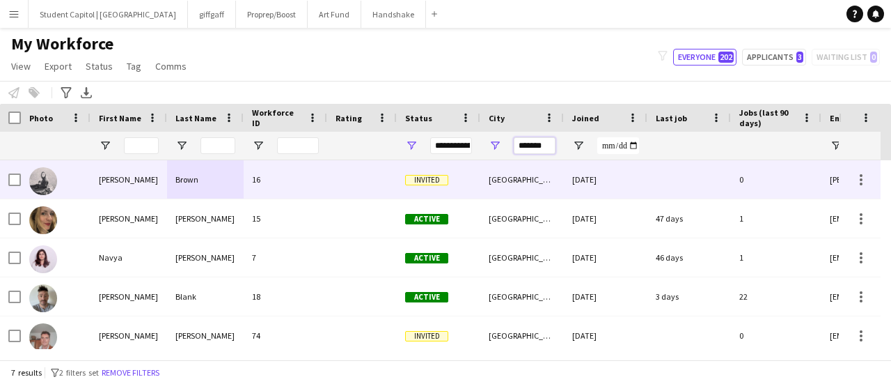
type input "*******"
click at [52, 181] on img at bounding box center [43, 181] width 28 height 28
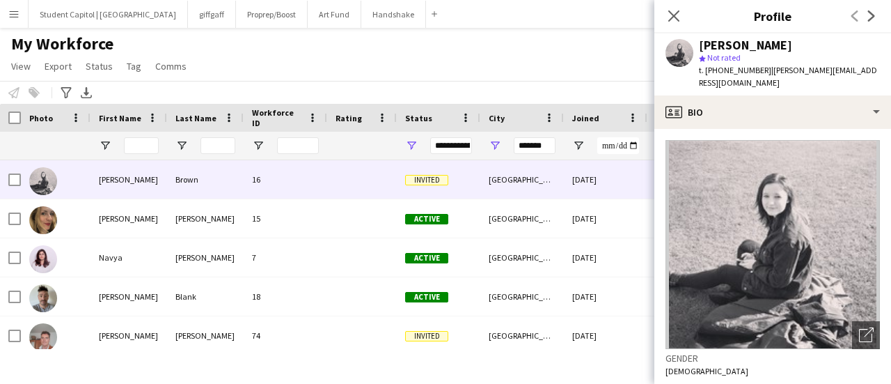
click at [769, 67] on span "| [PERSON_NAME][EMAIL_ADDRESS][DOMAIN_NAME]" at bounding box center [788, 76] width 178 height 23
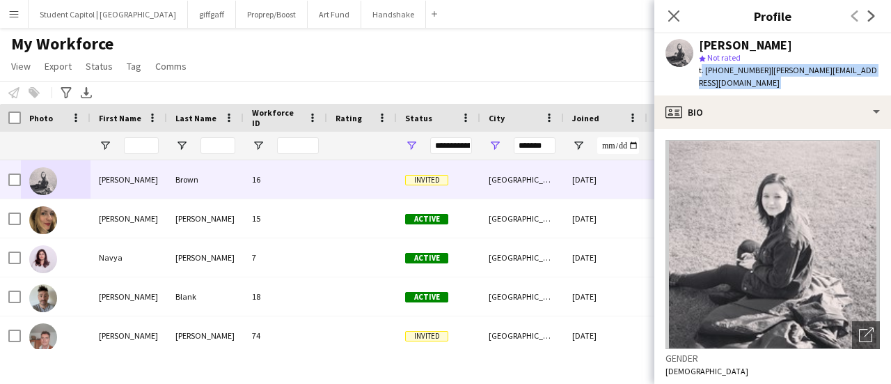
click at [769, 67] on span "| [PERSON_NAME][EMAIL_ADDRESS][DOMAIN_NAME]" at bounding box center [788, 76] width 178 height 23
click at [767, 70] on span "| [PERSON_NAME][EMAIL_ADDRESS][DOMAIN_NAME]" at bounding box center [788, 76] width 178 height 23
drag, startPoint x: 764, startPoint y: 70, endPoint x: 884, endPoint y: 70, distance: 119.7
click at [880, 70] on app-profile-header "[PERSON_NAME] star Not rated t. [PHONE_NUMBER] | [PERSON_NAME][EMAIL_ADDRESS][D…" at bounding box center [772, 64] width 237 height 62
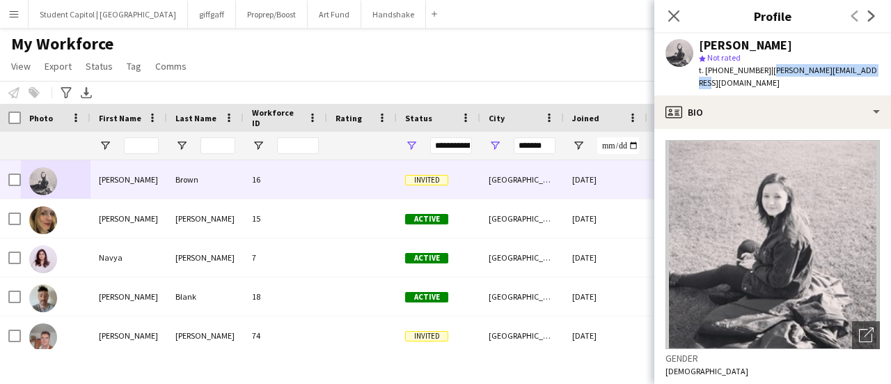
copy span "[PERSON_NAME][EMAIL_ADDRESS][DOMAIN_NAME]"
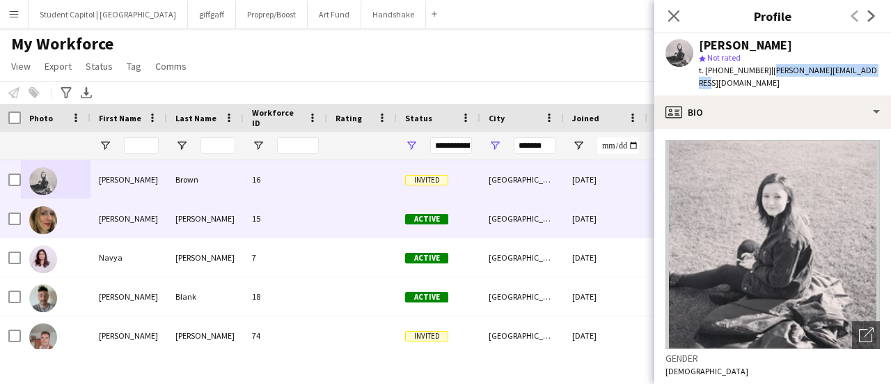
click at [184, 209] on div "[PERSON_NAME]" at bounding box center [205, 218] width 77 height 38
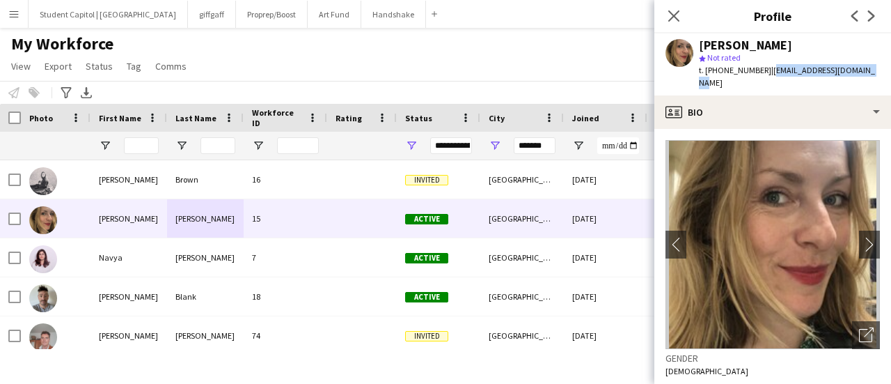
drag, startPoint x: 859, startPoint y: 70, endPoint x: 765, endPoint y: 74, distance: 94.1
click at [765, 74] on span "| [EMAIL_ADDRESS][DOMAIN_NAME]" at bounding box center [787, 76] width 176 height 23
copy span "[EMAIL_ADDRESS][DOMAIN_NAME]"
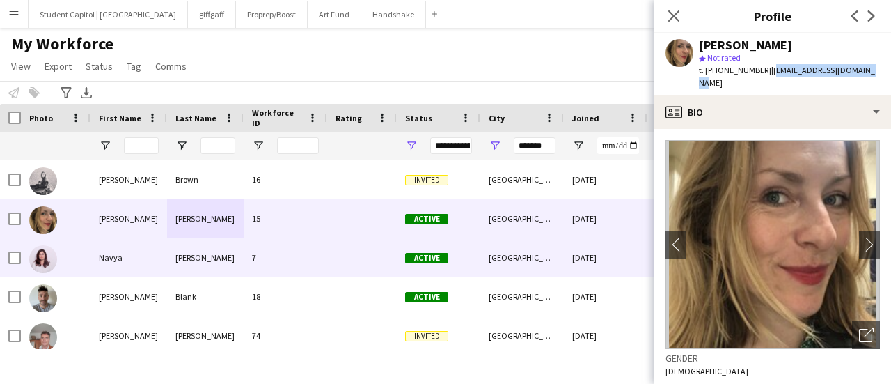
click at [296, 258] on div "7" at bounding box center [286, 257] width 84 height 38
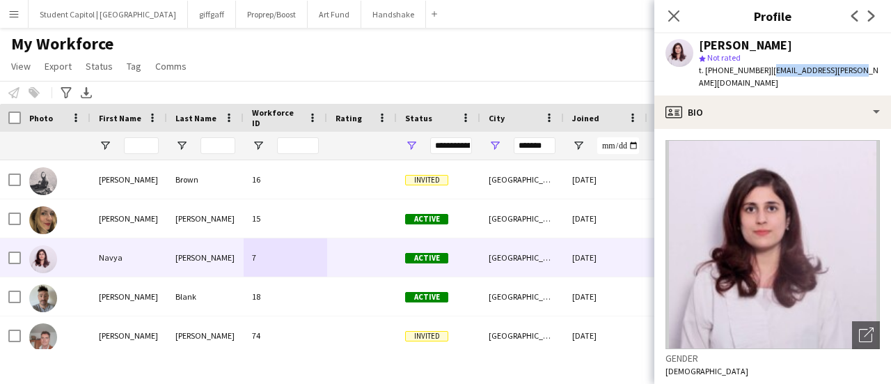
drag, startPoint x: 764, startPoint y: 73, endPoint x: 852, endPoint y: 70, distance: 87.8
click at [852, 70] on div "[PERSON_NAME] star Not rated t. [PHONE_NUMBER] | [EMAIL_ADDRESS][PERSON_NAME][D…" at bounding box center [772, 64] width 237 height 62
copy span "[EMAIL_ADDRESS][PERSON_NAME][DOMAIN_NAME]"
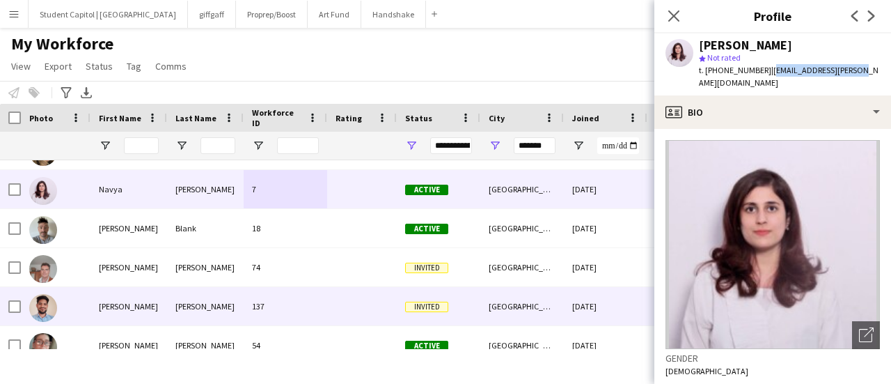
scroll to position [70, 0]
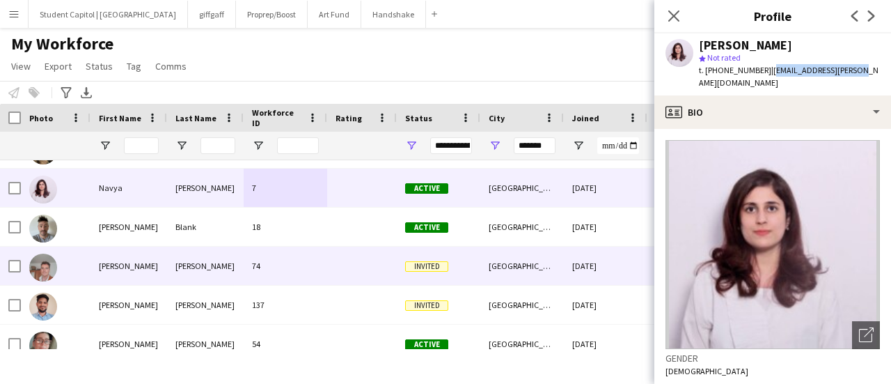
click at [136, 262] on div "[PERSON_NAME]" at bounding box center [128, 265] width 77 height 38
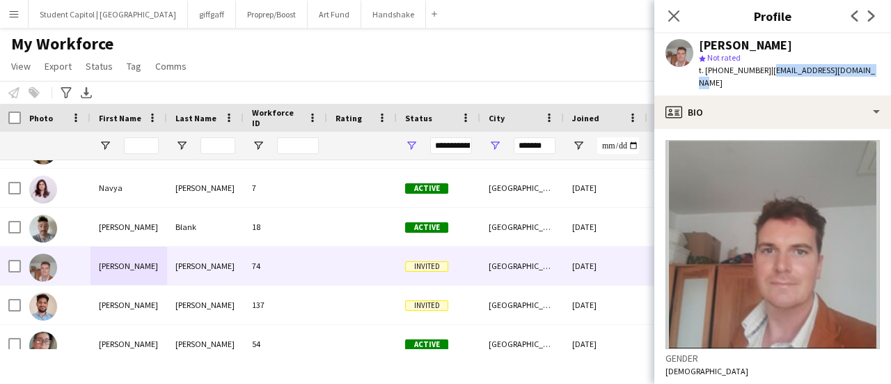
drag, startPoint x: 867, startPoint y: 74, endPoint x: 769, endPoint y: 74, distance: 98.9
click at [769, 74] on div "[PERSON_NAME] star Not rated t. [PHONE_NUMBER] | [EMAIL_ADDRESS][DOMAIN_NAME]" at bounding box center [772, 64] width 237 height 62
copy span "[EMAIL_ADDRESS][DOMAIN_NAME]"
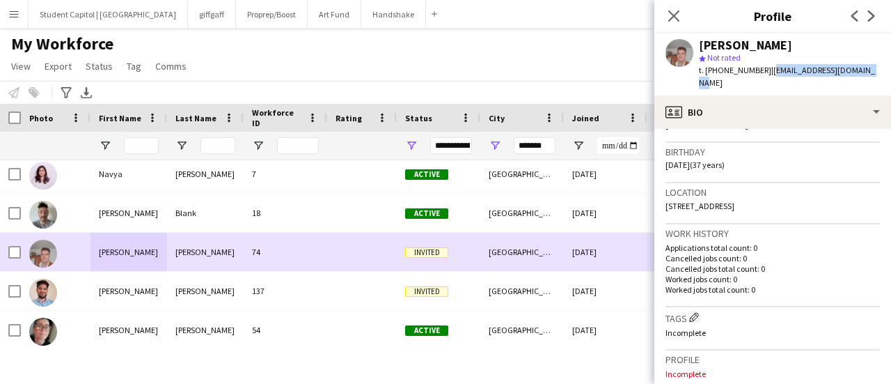
scroll to position [84, 0]
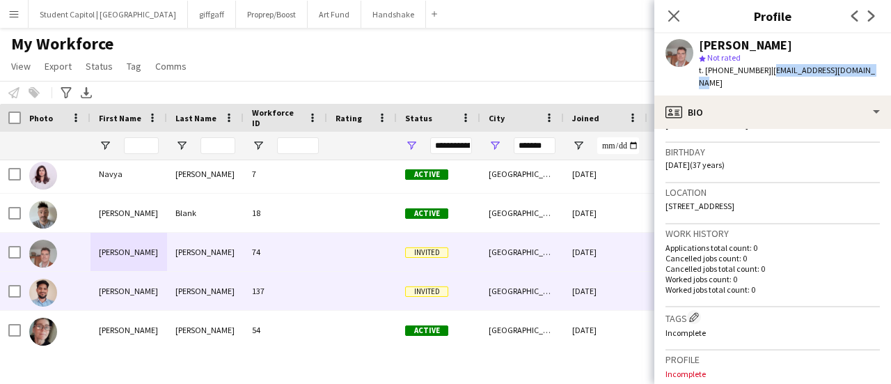
click at [136, 284] on div "[PERSON_NAME]" at bounding box center [128, 290] width 77 height 38
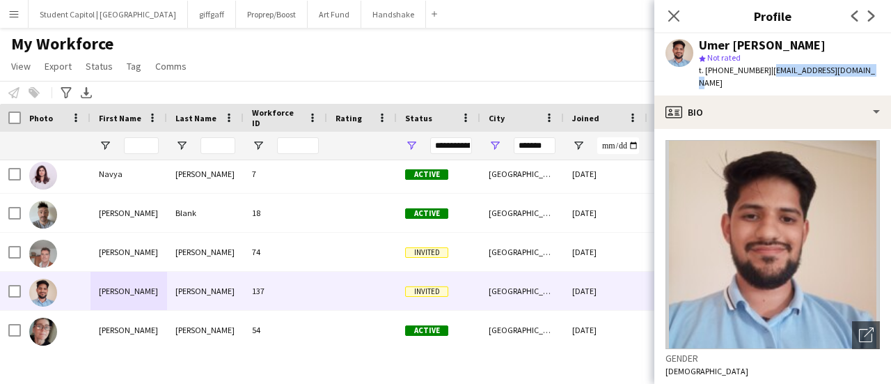
drag, startPoint x: 864, startPoint y: 70, endPoint x: 764, endPoint y: 70, distance: 99.5
click at [764, 70] on span "| [EMAIL_ADDRESS][DOMAIN_NAME]" at bounding box center [787, 76] width 176 height 23
copy span "[EMAIL_ADDRESS][DOMAIN_NAME]"
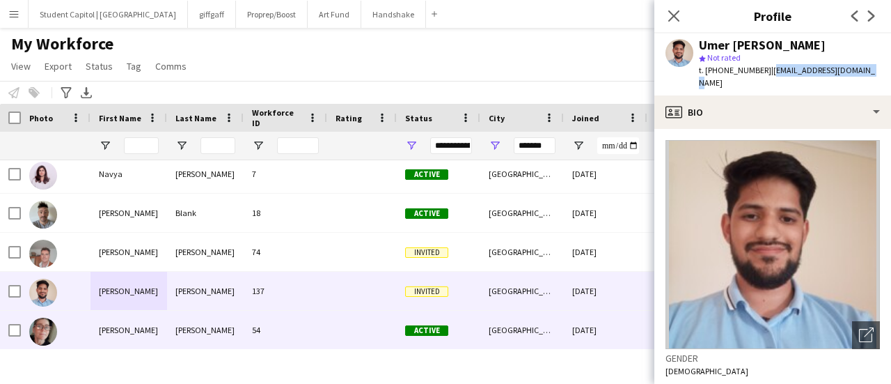
click at [246, 327] on div "54" at bounding box center [286, 329] width 84 height 38
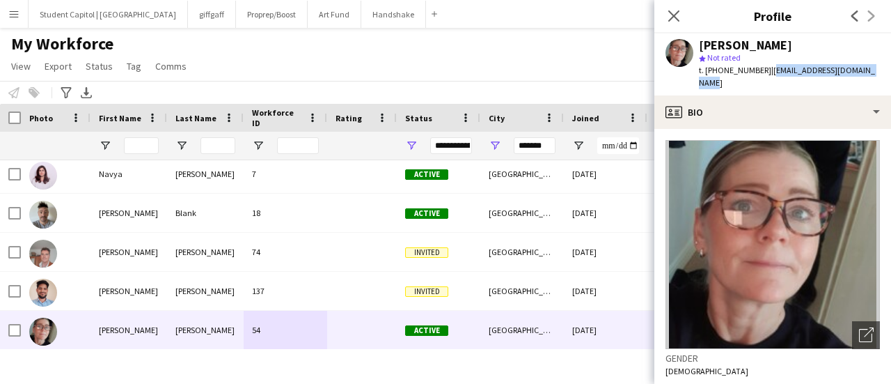
drag, startPoint x: 808, startPoint y: 83, endPoint x: 770, endPoint y: 73, distance: 38.8
click at [770, 73] on div "t. [PHONE_NUMBER] | [EMAIL_ADDRESS][DOMAIN_NAME]" at bounding box center [789, 76] width 181 height 25
copy span "[EMAIL_ADDRESS][DOMAIN_NAME]"
